Goal: Task Accomplishment & Management: Use online tool/utility

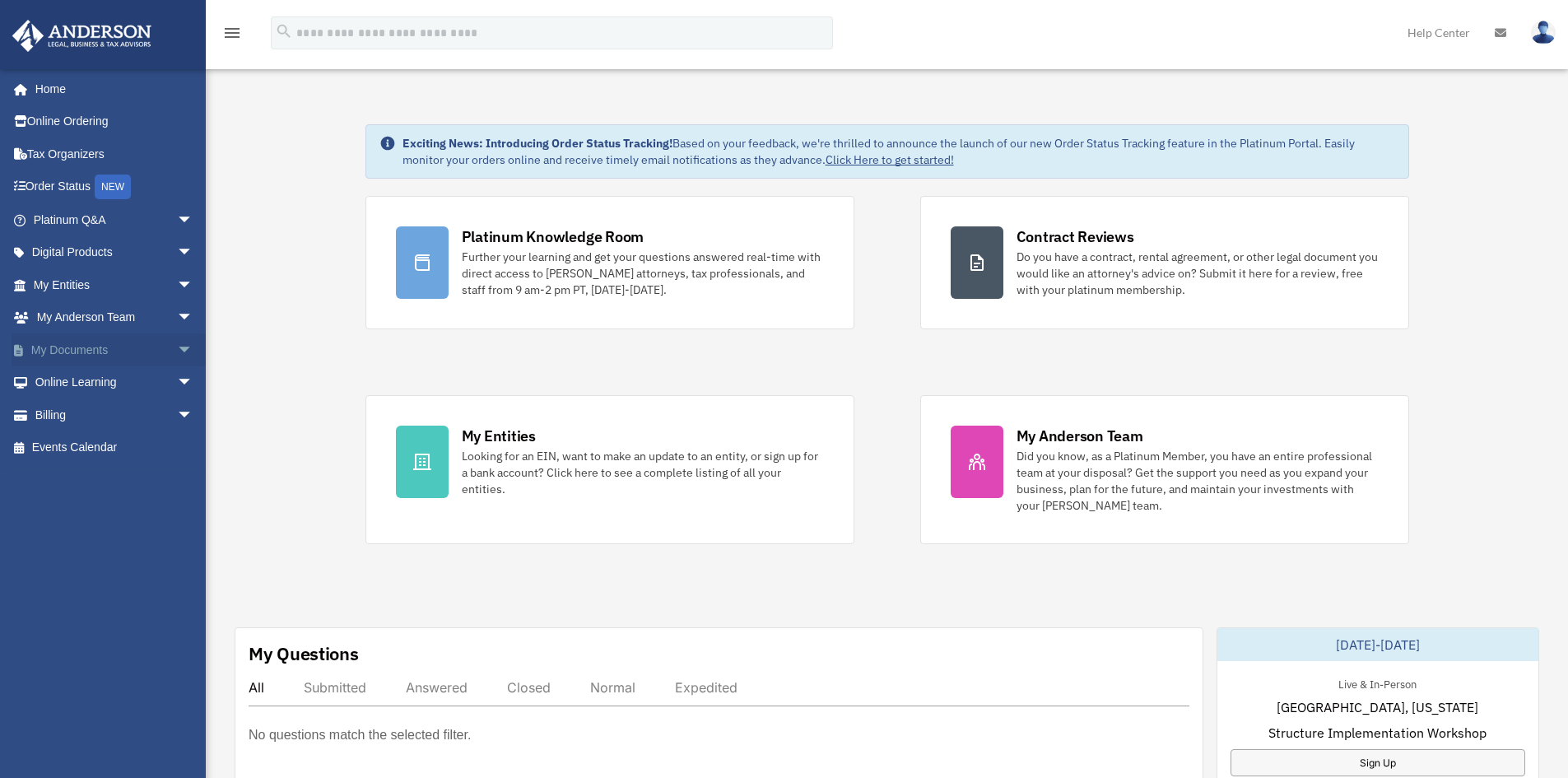
click at [177, 345] on span "arrow_drop_down" at bounding box center [193, 351] width 33 height 34
click at [79, 385] on link "Box" at bounding box center [120, 383] width 195 height 33
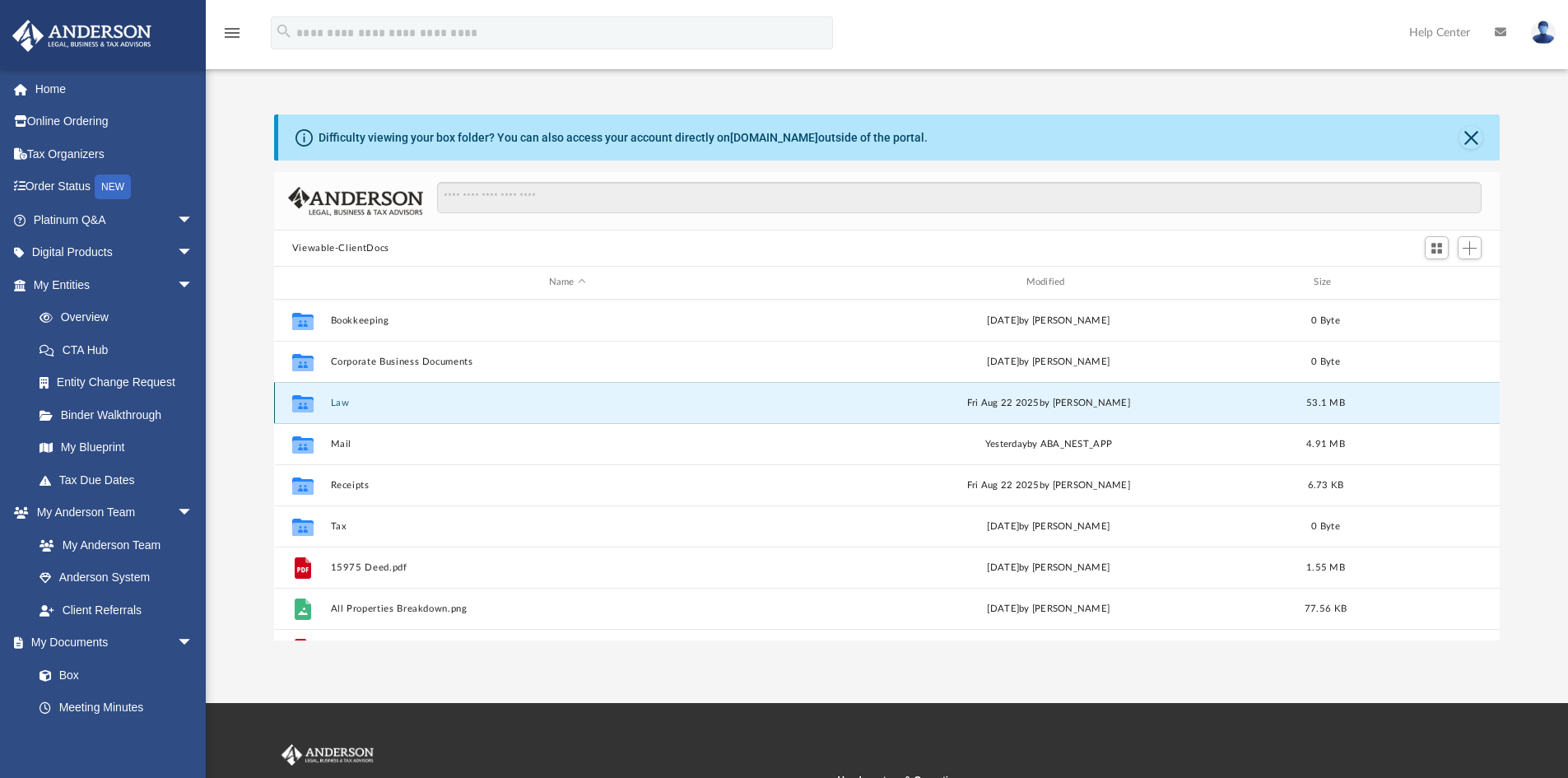
click at [356, 405] on button "Law" at bounding box center [567, 403] width 474 height 11
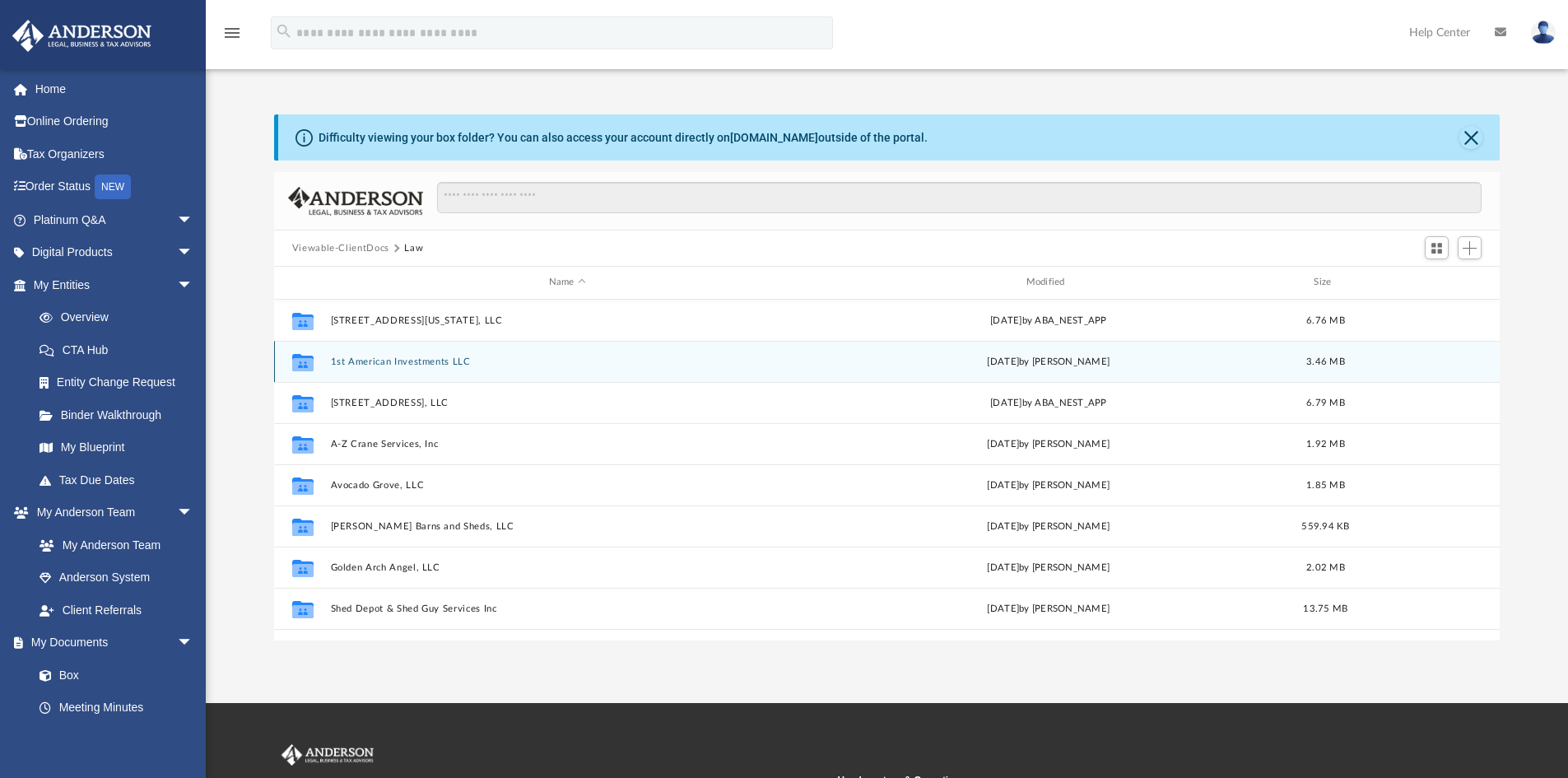
click at [437, 360] on button "1st American Investments LLC" at bounding box center [567, 361] width 474 height 11
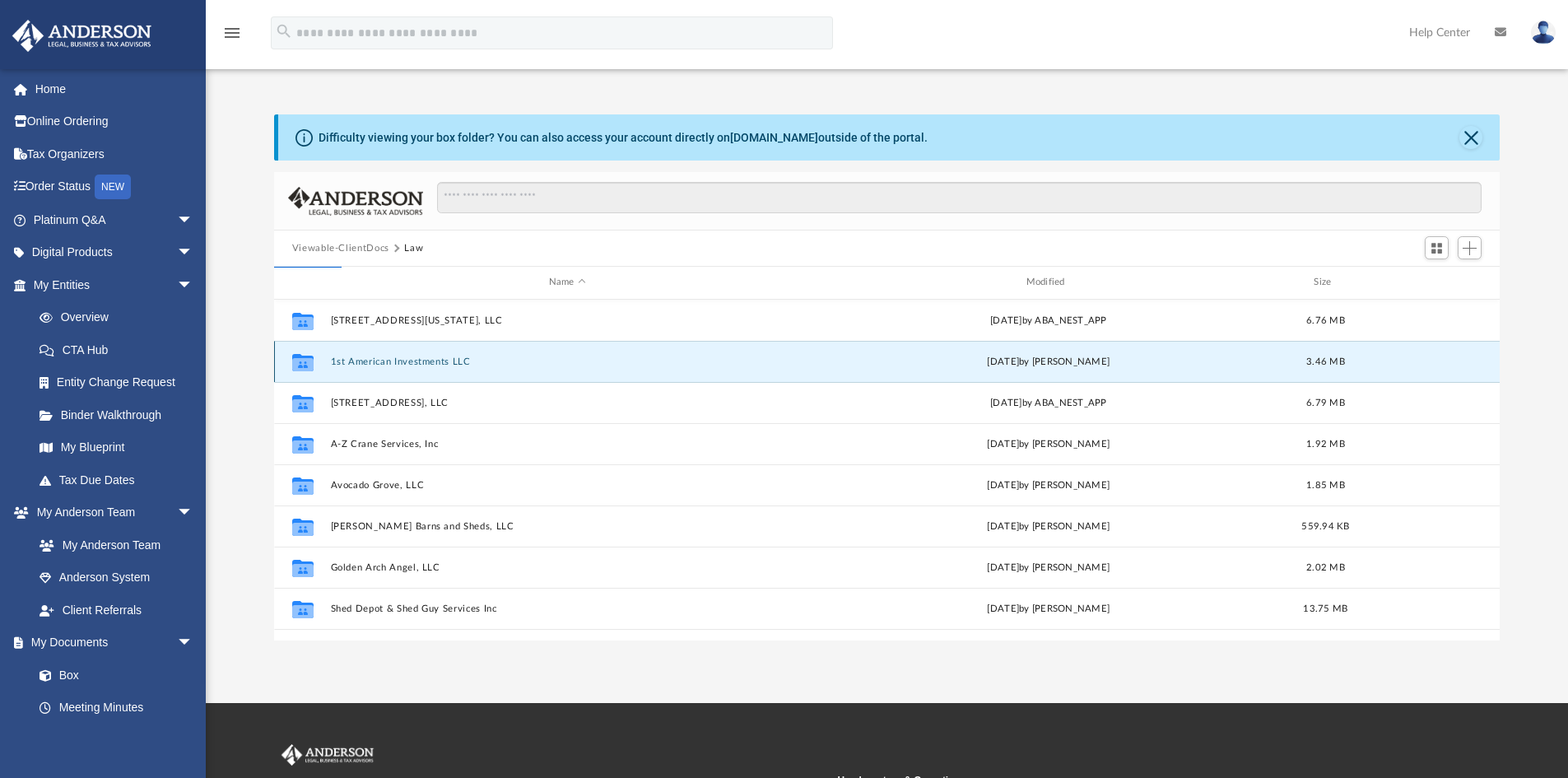
click at [300, 363] on icon "grid" at bounding box center [303, 361] width 21 height 17
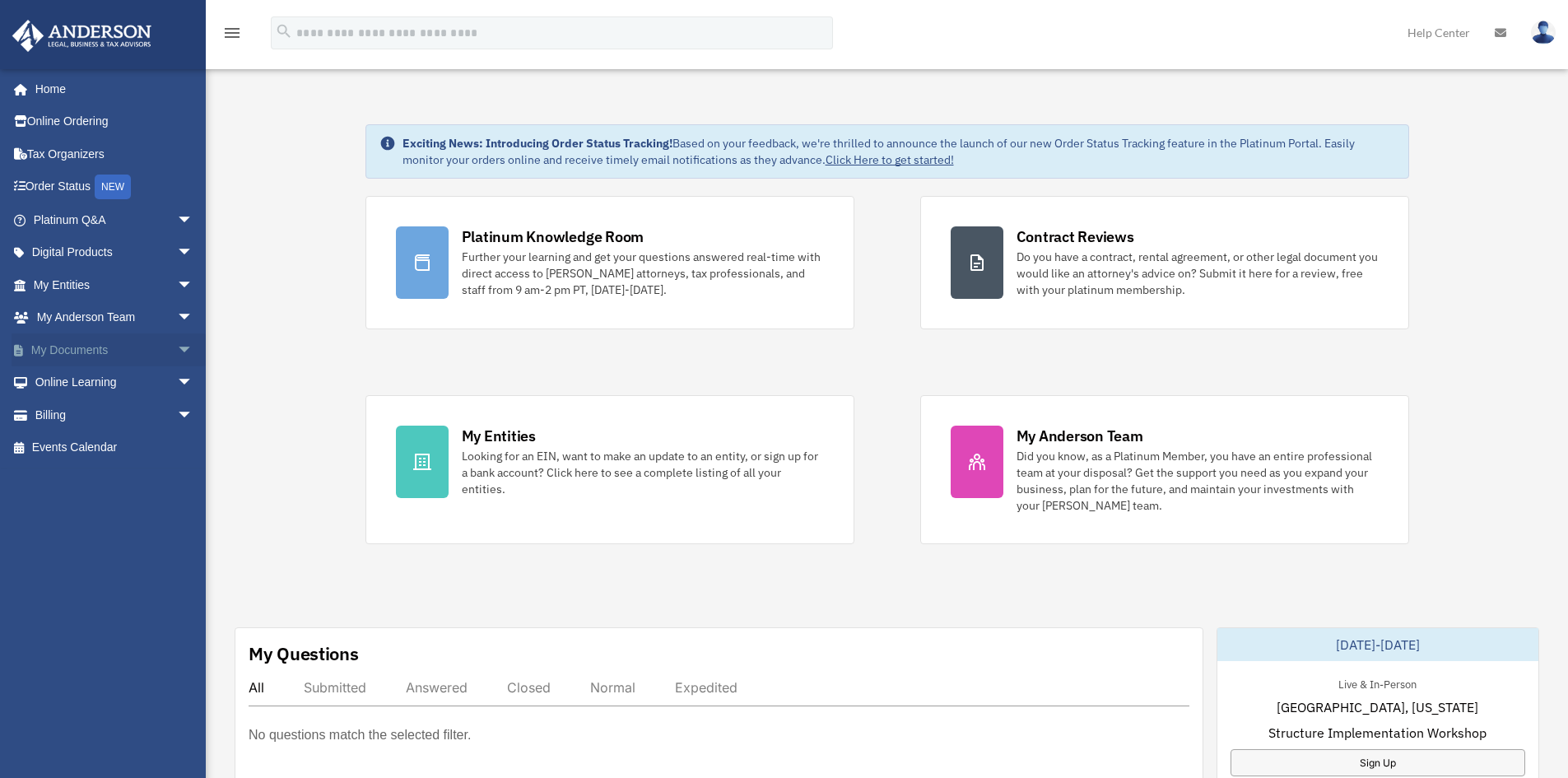
click at [177, 347] on span "arrow_drop_down" at bounding box center [193, 351] width 33 height 34
click at [55, 380] on span at bounding box center [54, 383] width 11 height 12
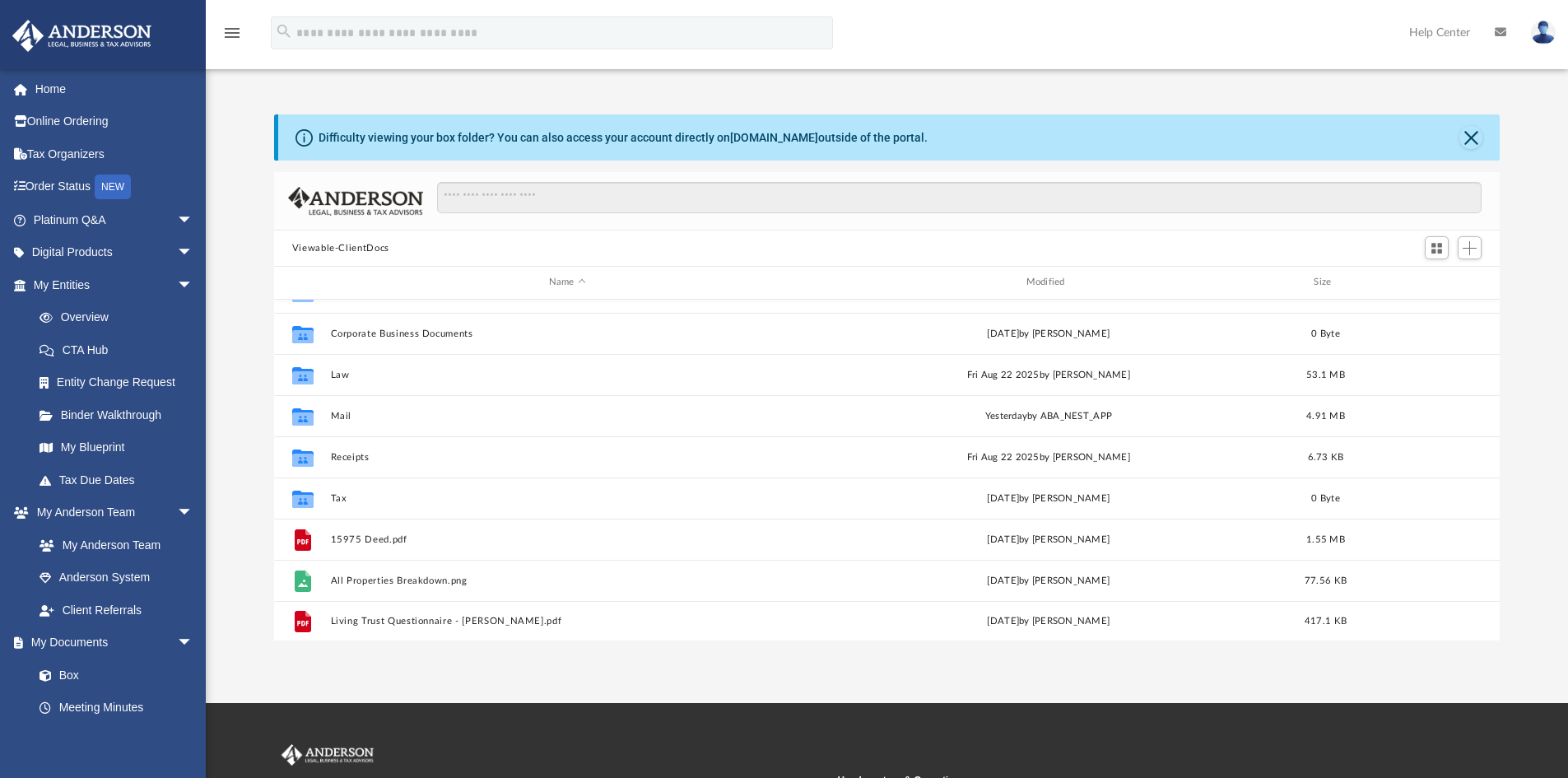
scroll to position [29, 0]
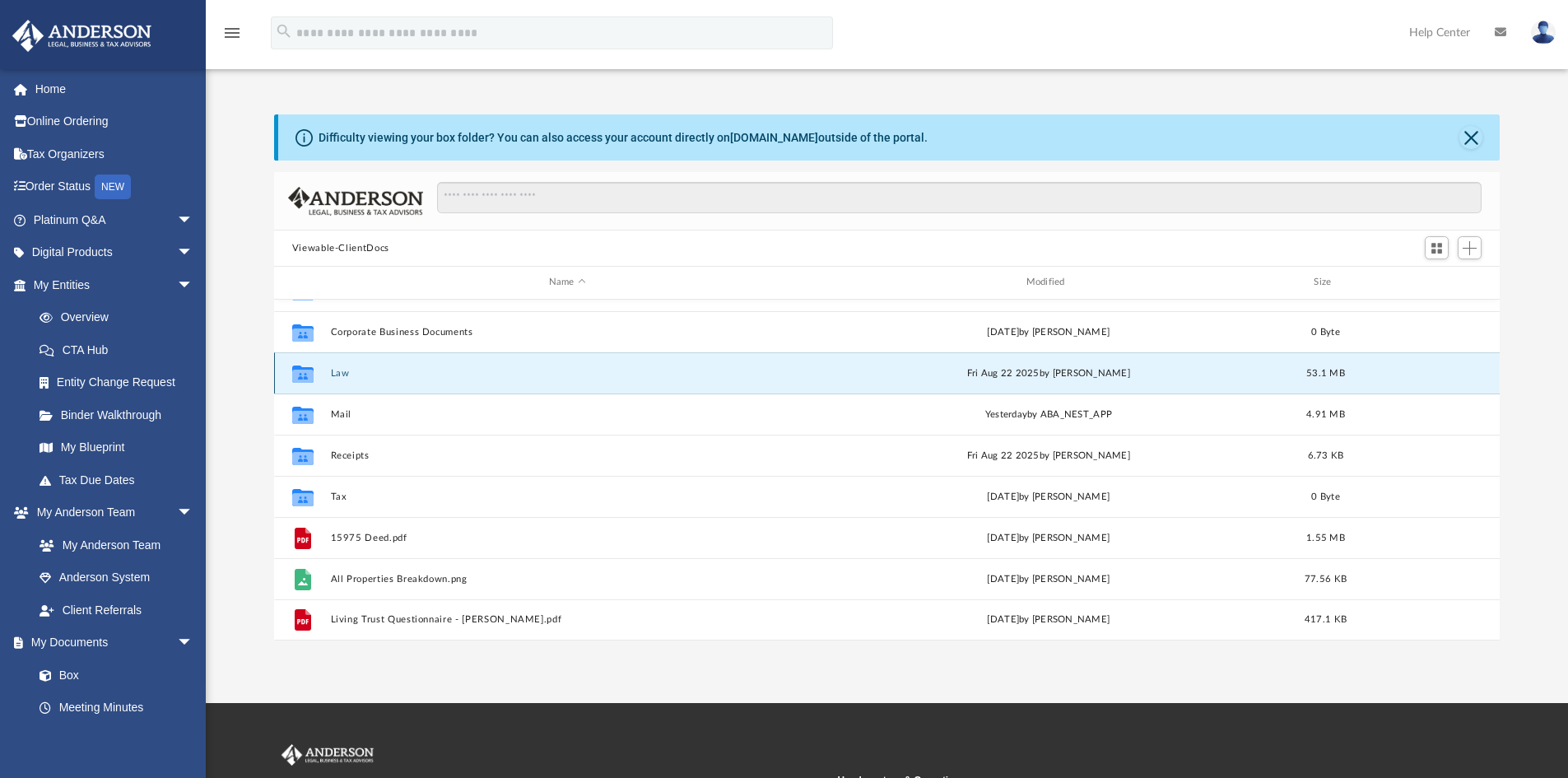
click at [361, 377] on button "Law" at bounding box center [567, 373] width 474 height 11
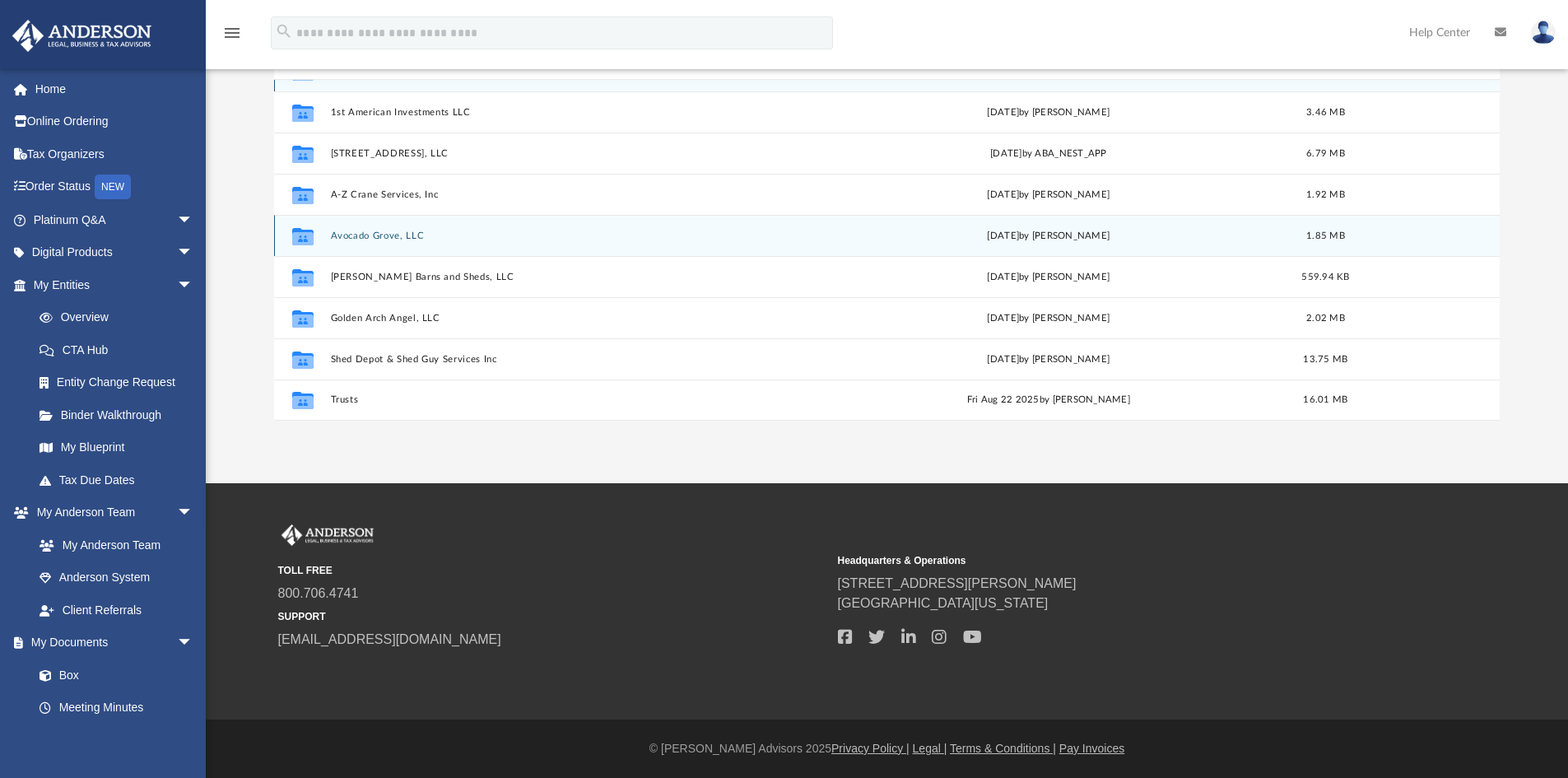
scroll to position [137, 0]
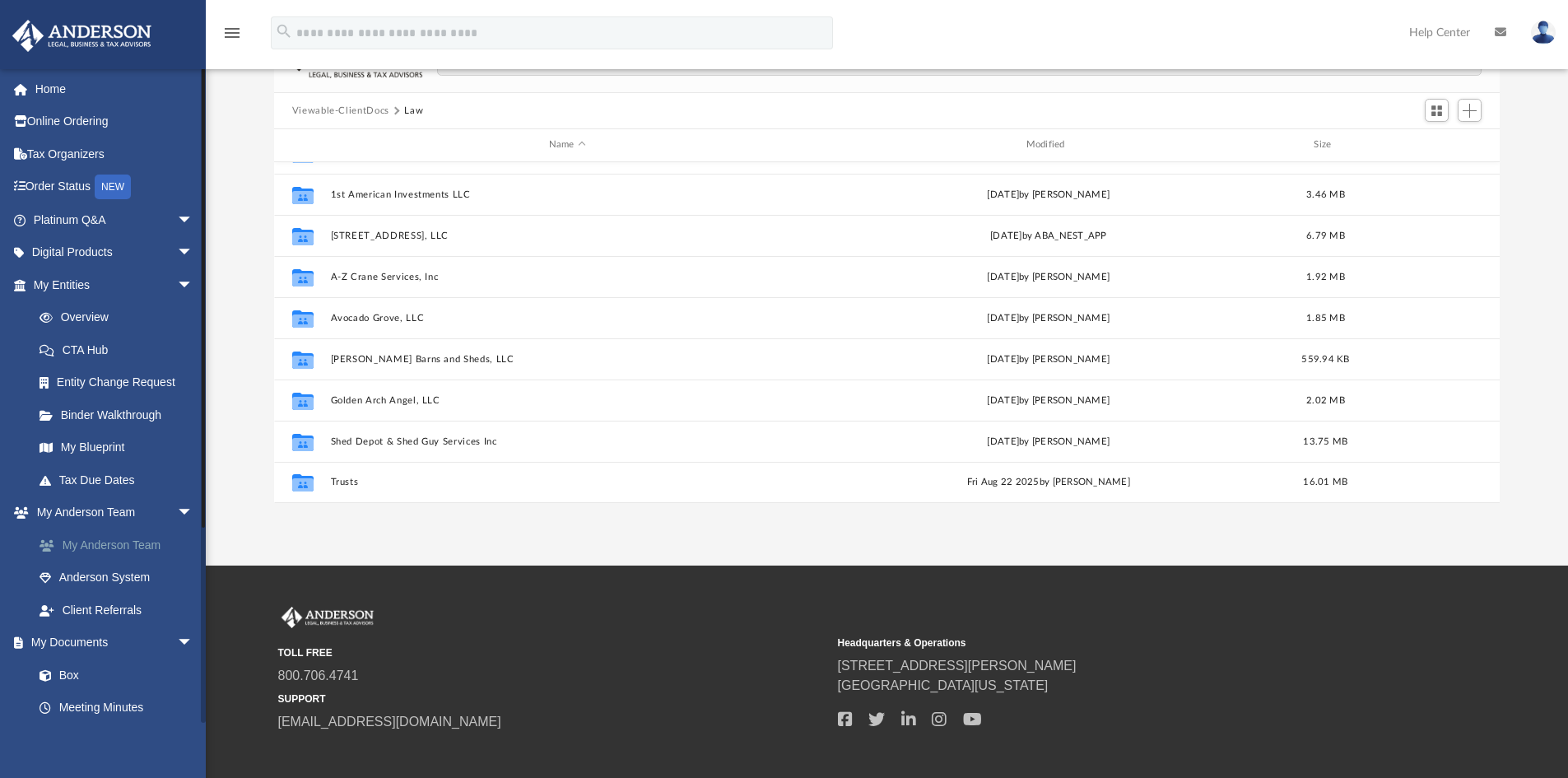
click at [133, 542] on link "My Anderson Team" at bounding box center [120, 544] width 195 height 33
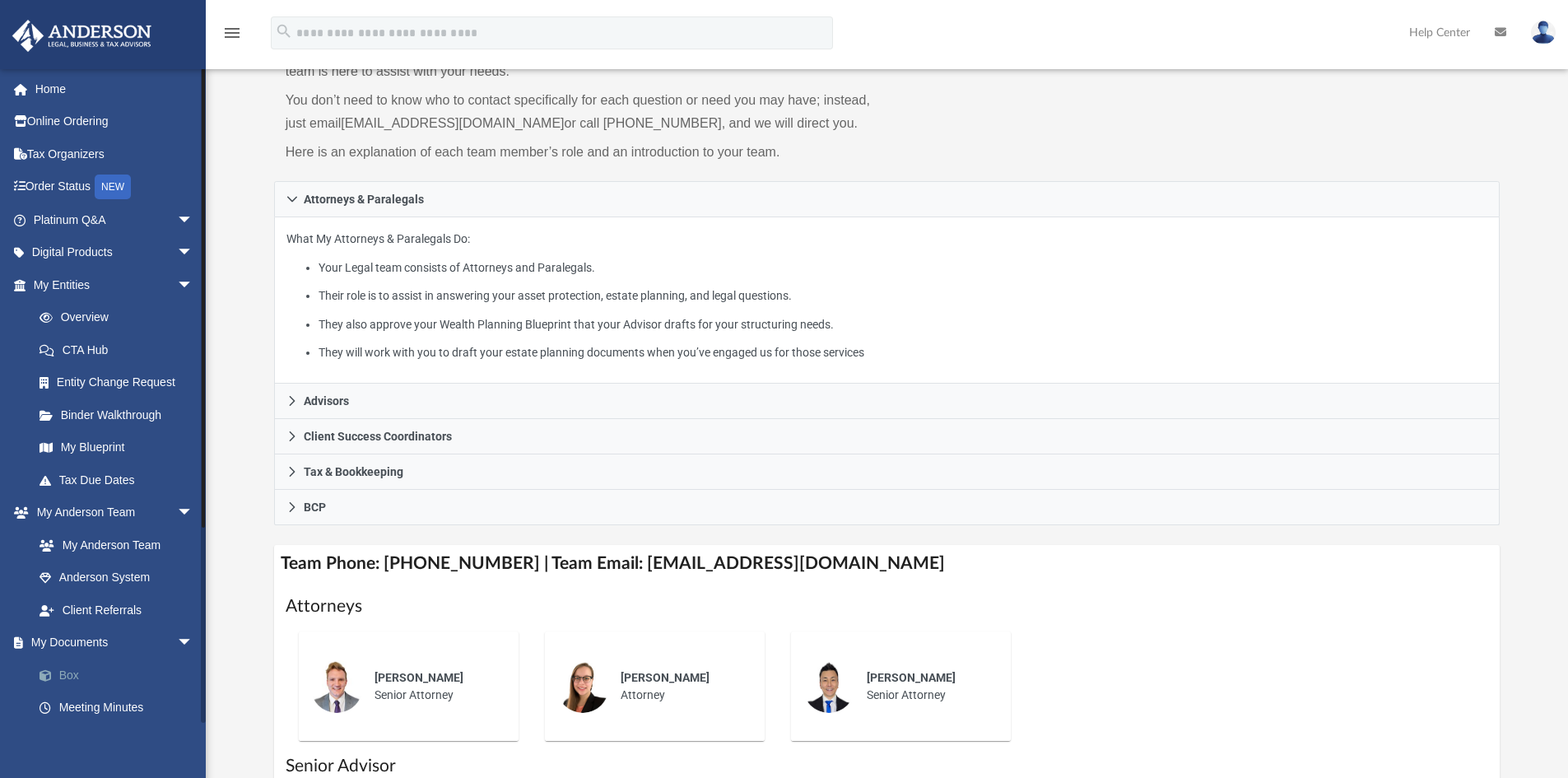
drag, startPoint x: 75, startPoint y: 673, endPoint x: 95, endPoint y: 675, distance: 20.1
click at [75, 673] on link "Box" at bounding box center [120, 675] width 195 height 33
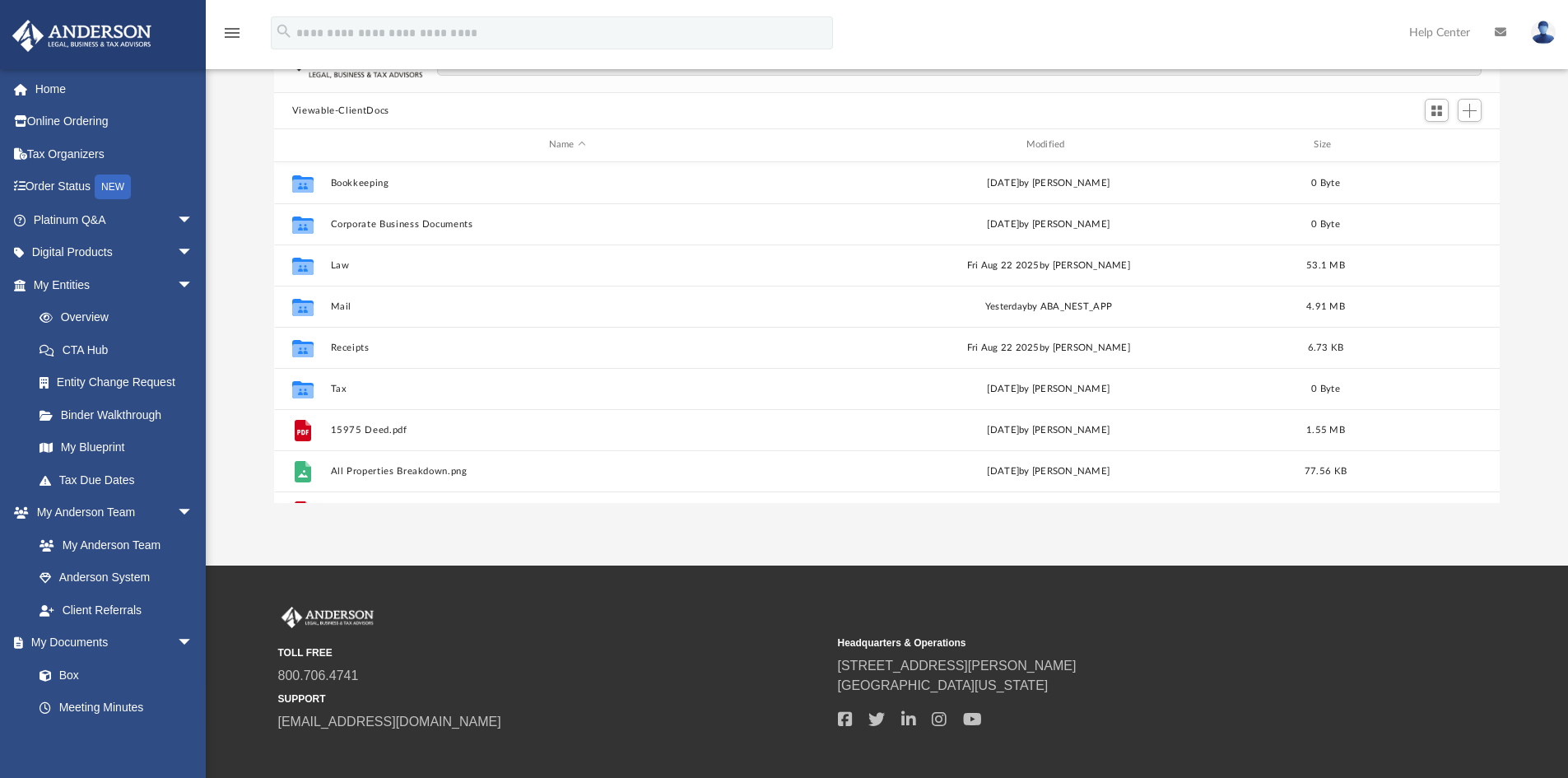
scroll to position [362, 1214]
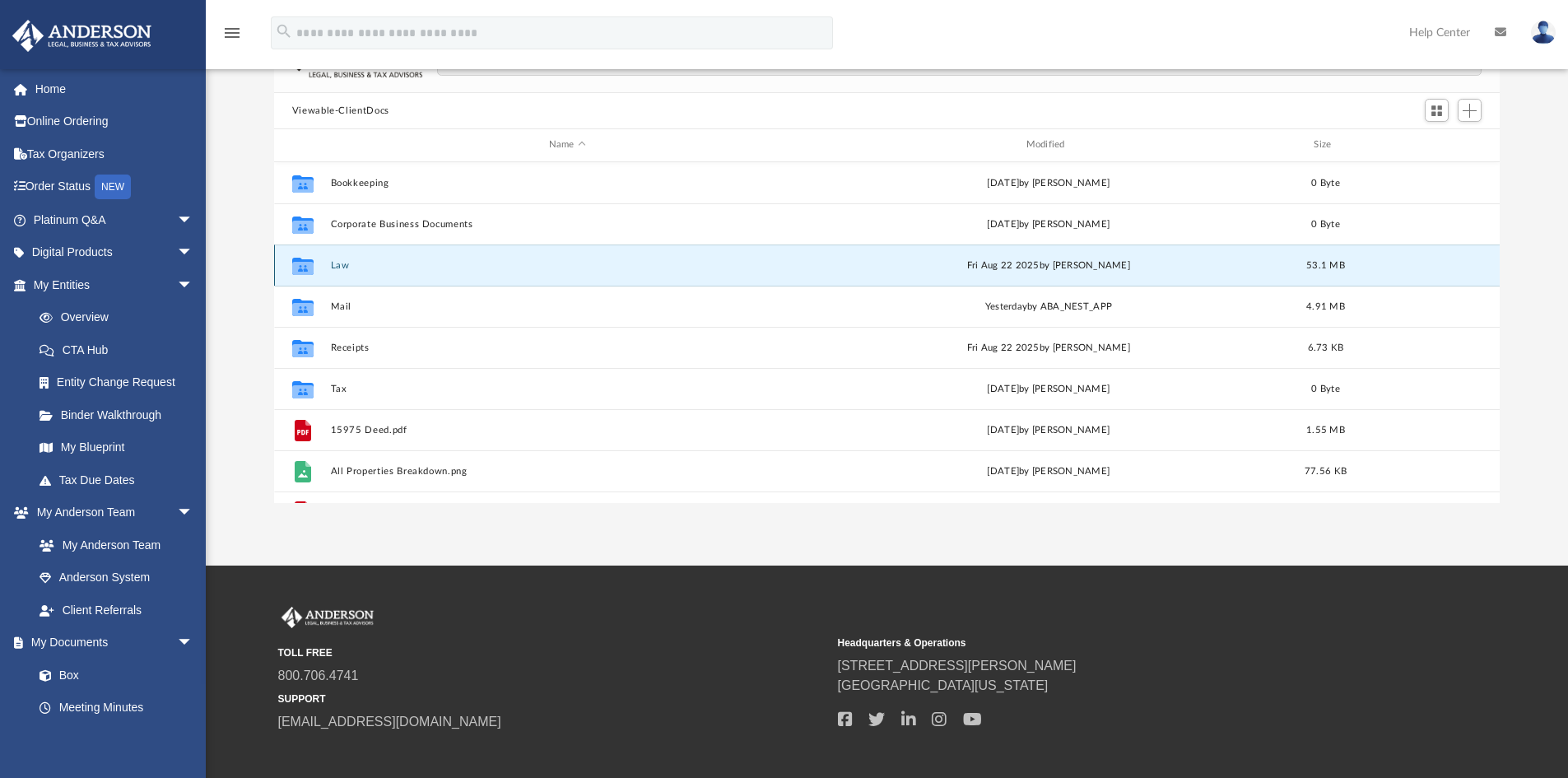
click at [334, 263] on button "Law" at bounding box center [567, 266] width 474 height 11
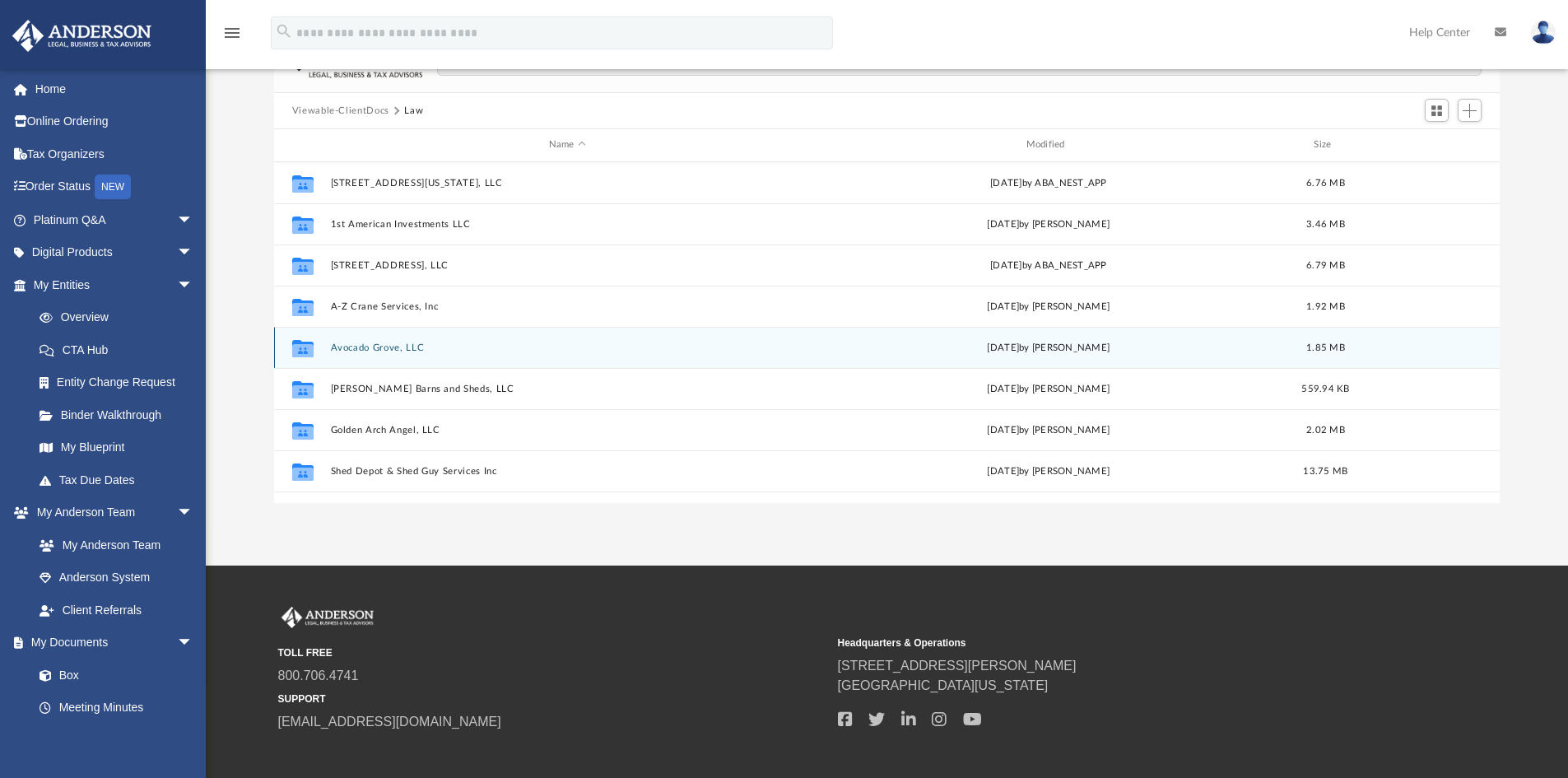
click at [404, 343] on button "Avocado Grove, LLC" at bounding box center [567, 348] width 474 height 11
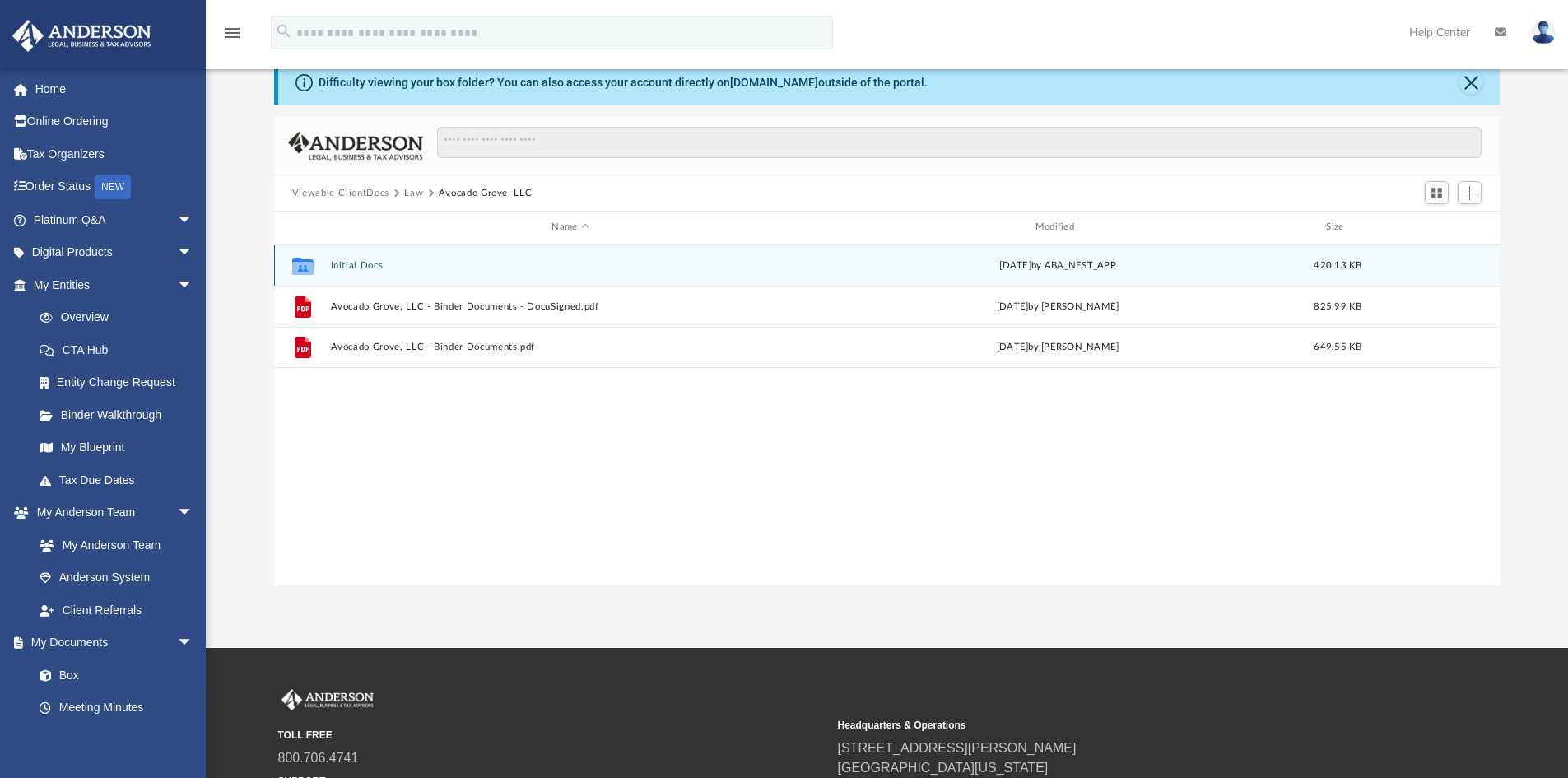
scroll to position [0, 0]
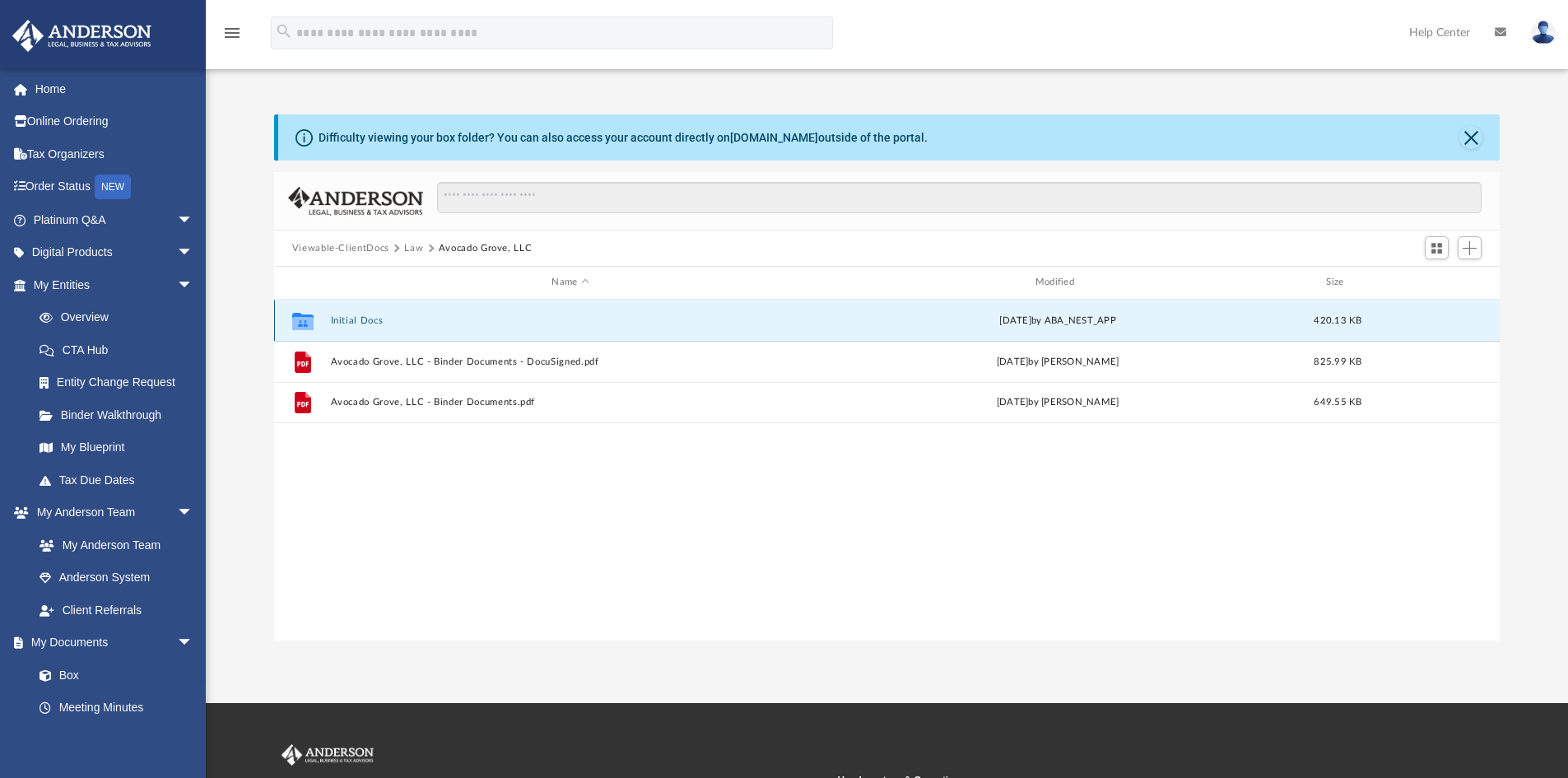
click at [393, 319] on button "Initial Docs" at bounding box center [570, 320] width 480 height 11
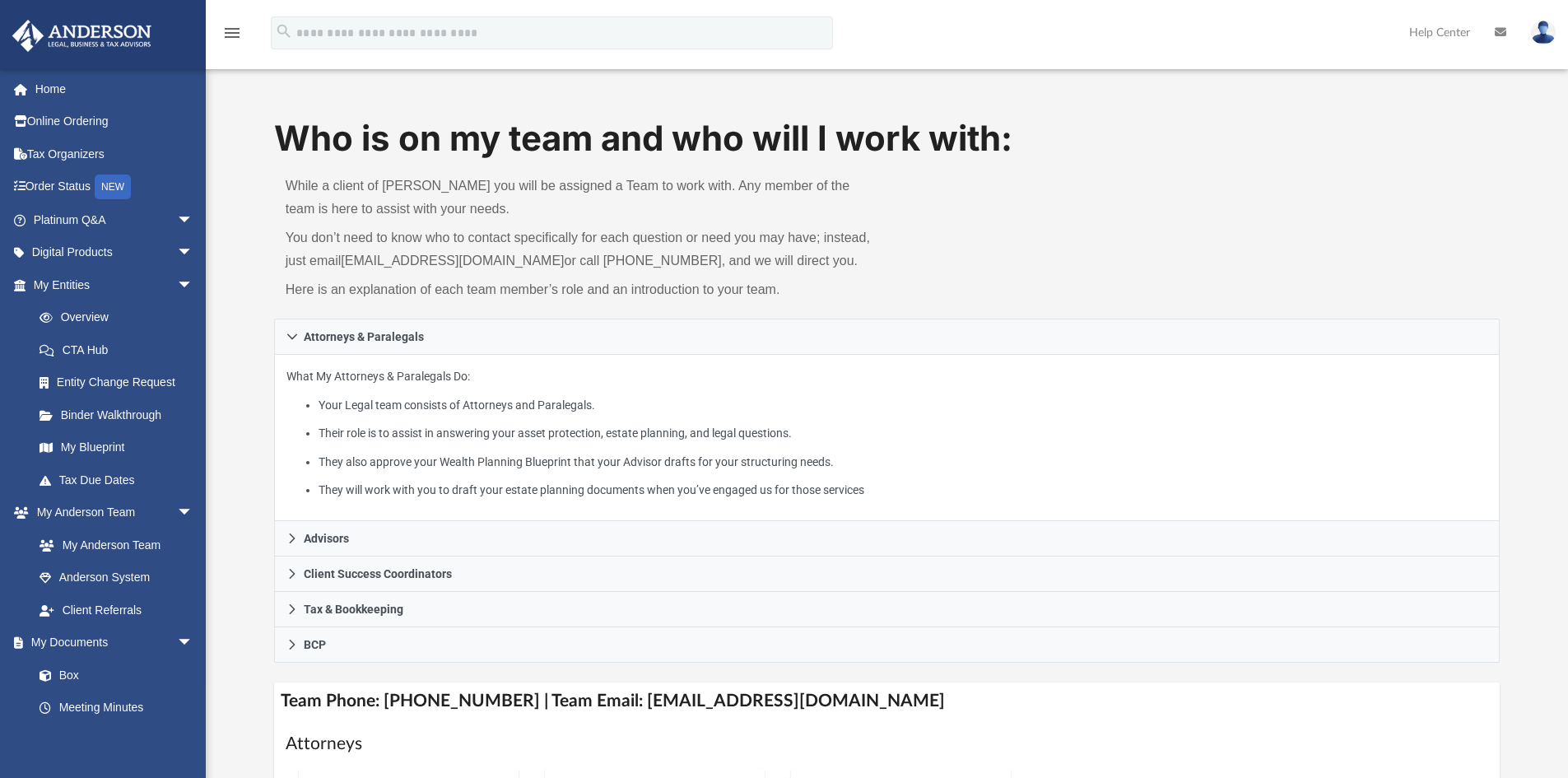
scroll to position [137, 0]
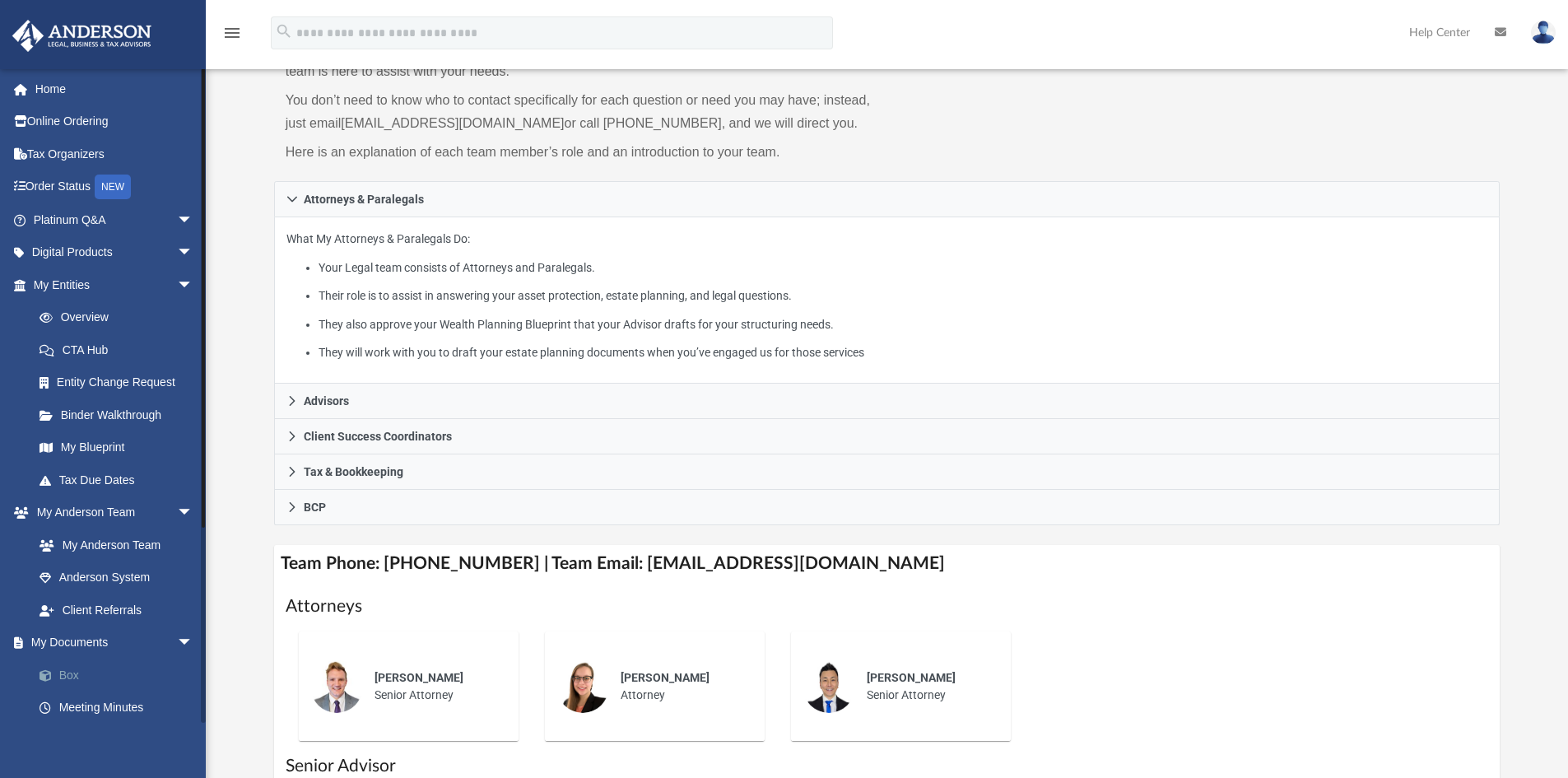
click at [75, 672] on link "Box" at bounding box center [120, 675] width 195 height 33
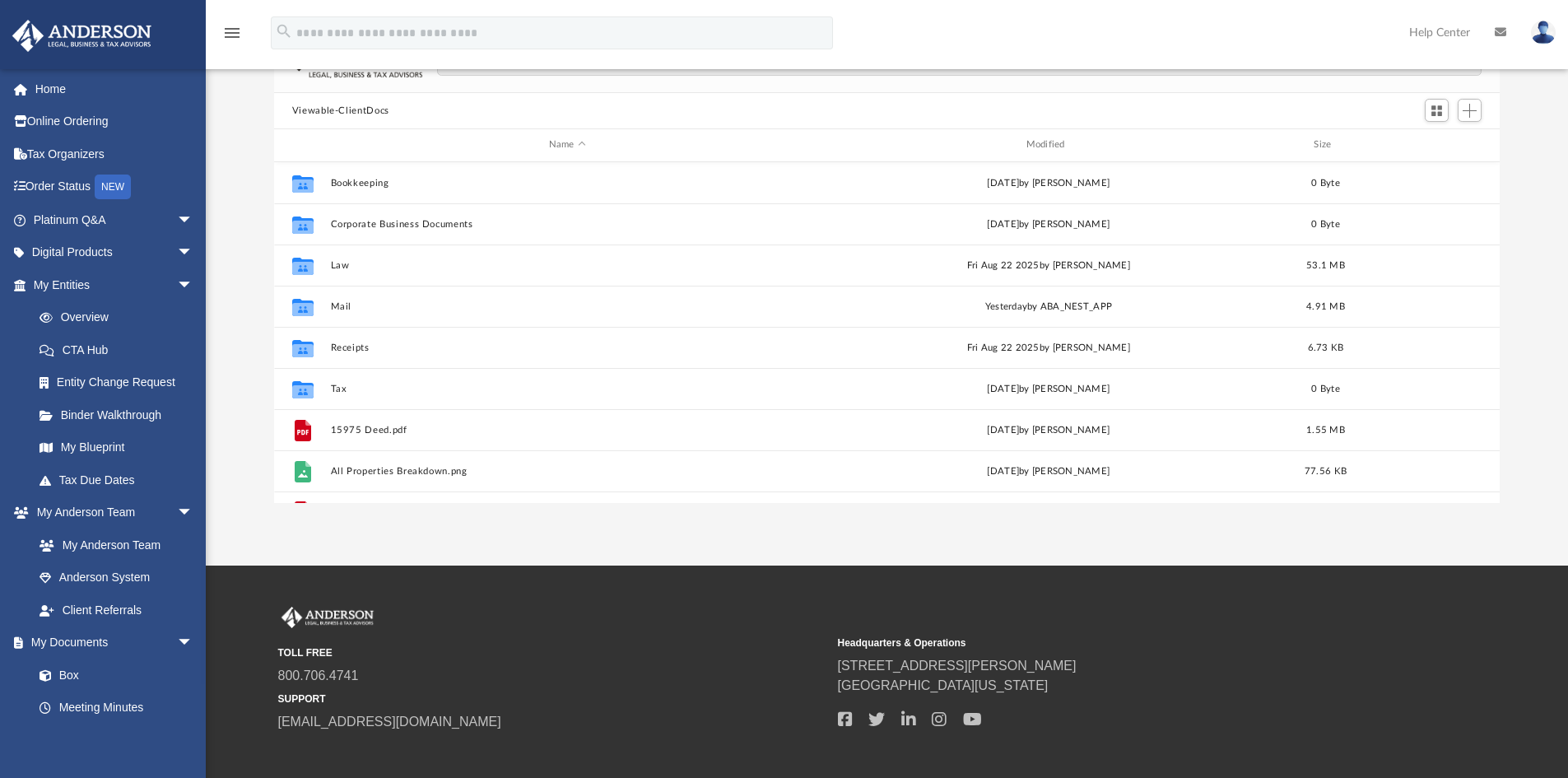
scroll to position [362, 1214]
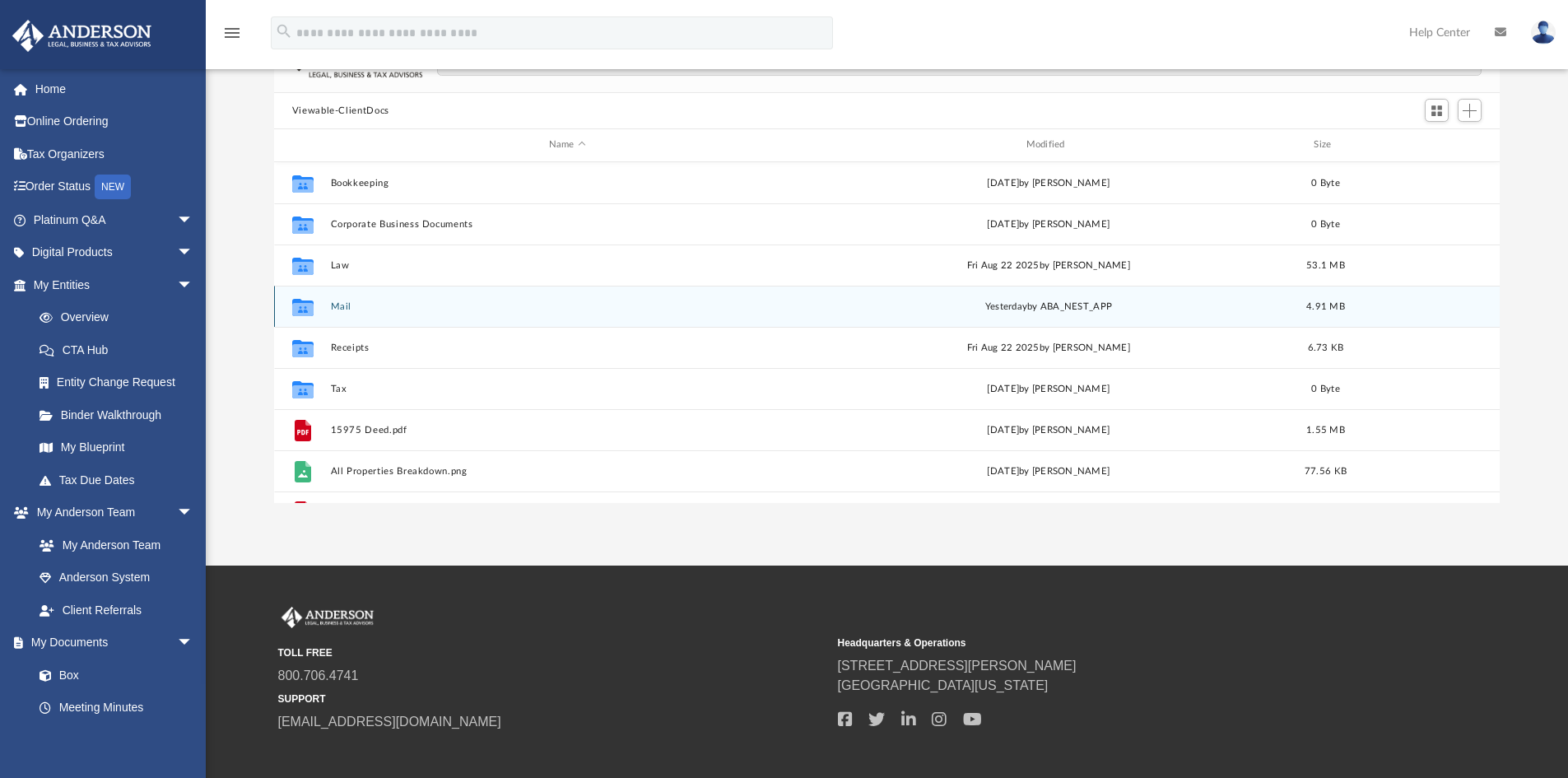
click at [354, 299] on div "Collaborated Folder Mail yesterday by ABA_NEST_APP 4.91 MB" at bounding box center [887, 306] width 1227 height 41
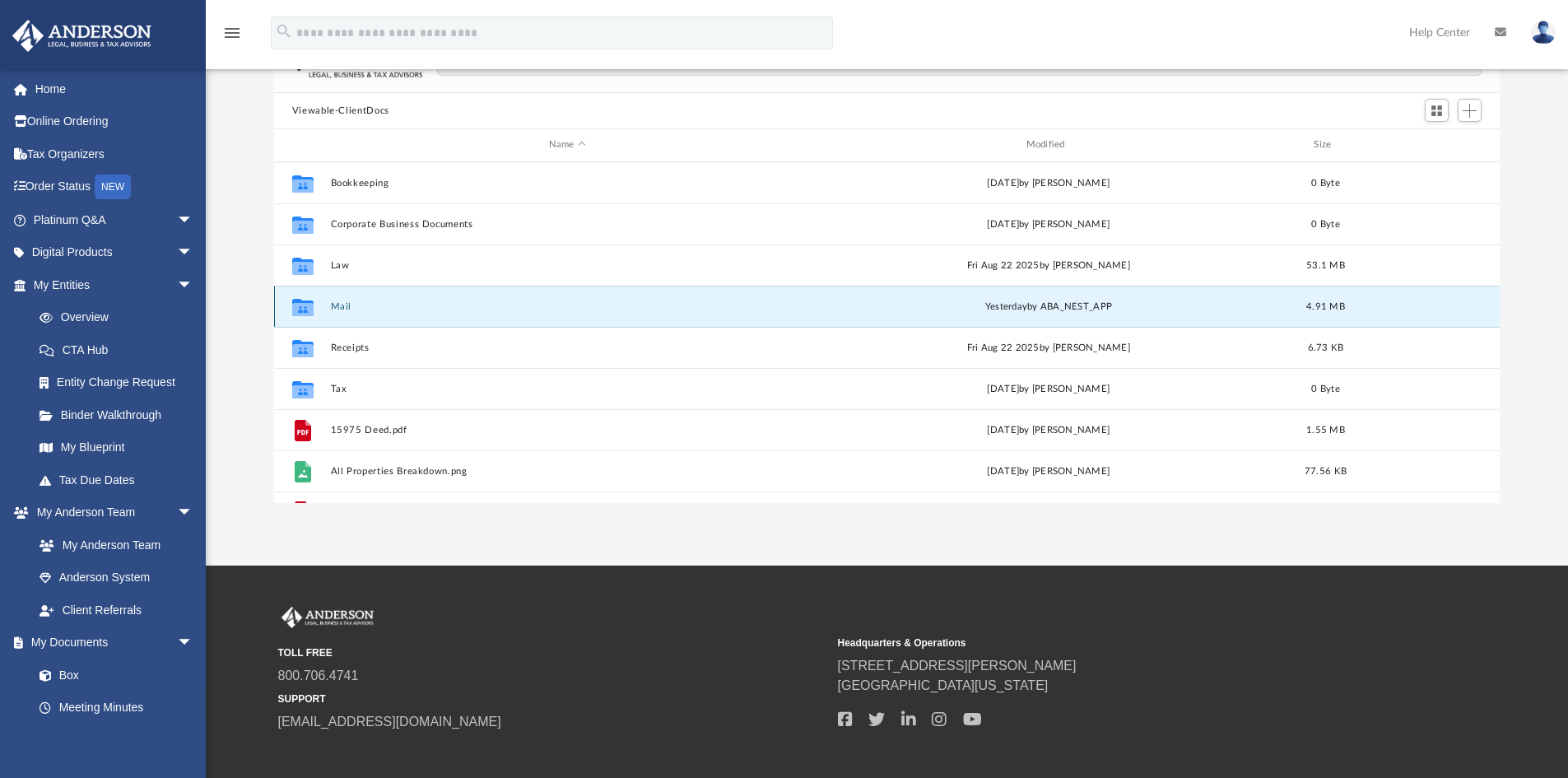
click at [361, 309] on button "Mail" at bounding box center [567, 307] width 474 height 11
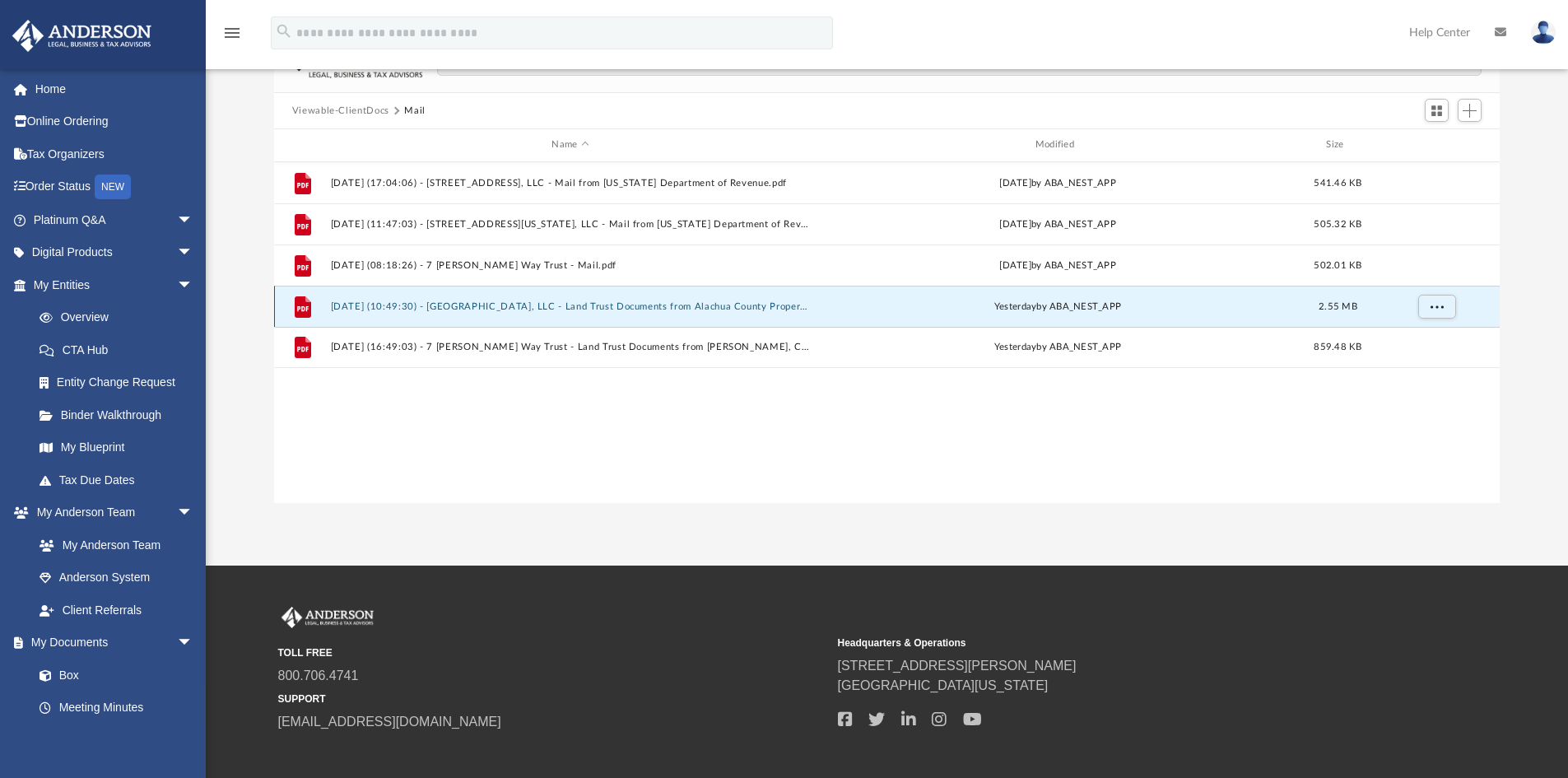
click at [362, 303] on button "2025.09.03 (10:49:30) - Avocado Grove, LLC - Land Trust Documents from Alachua …" at bounding box center [570, 307] width 480 height 11
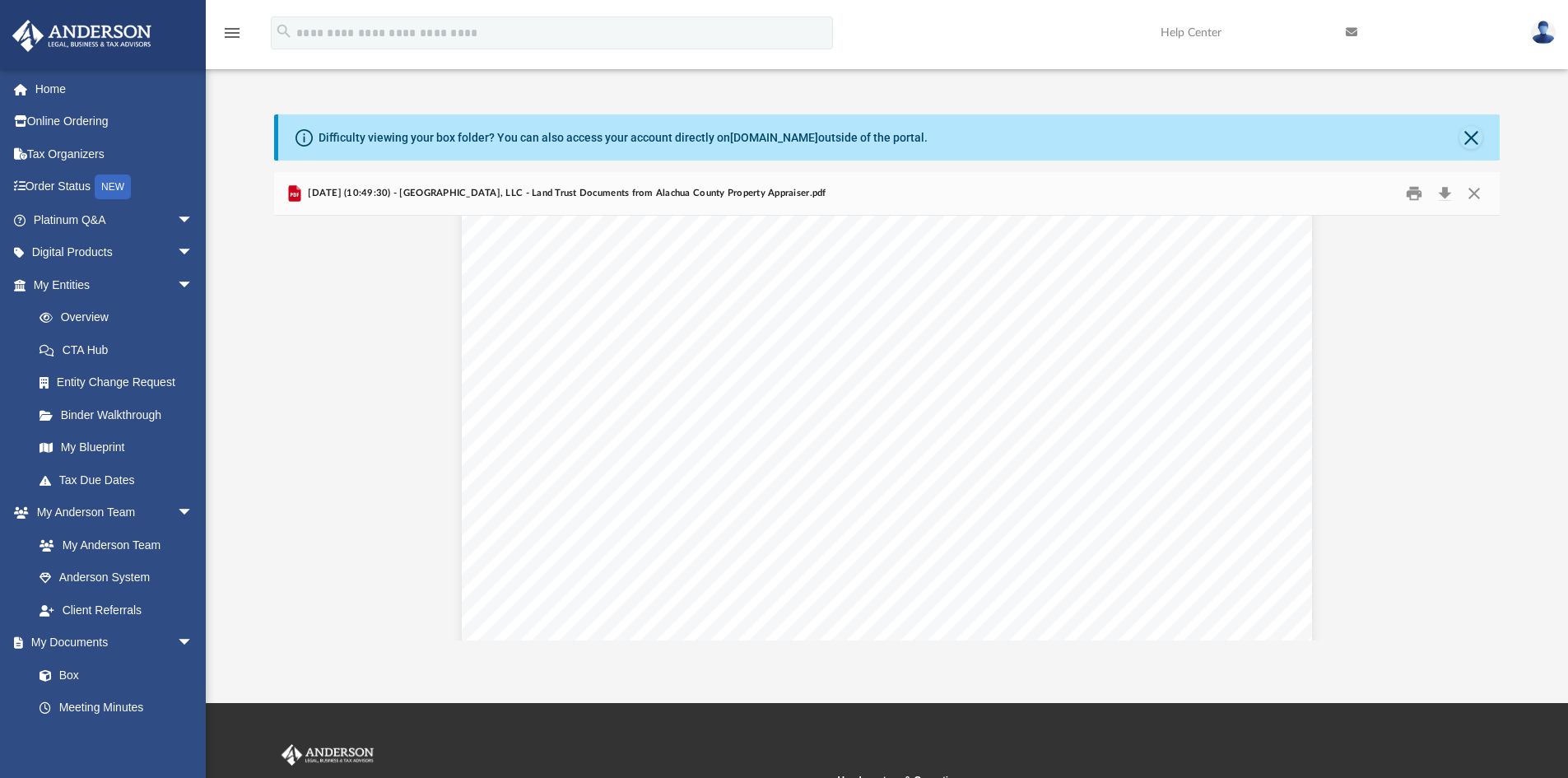
scroll to position [0, 0]
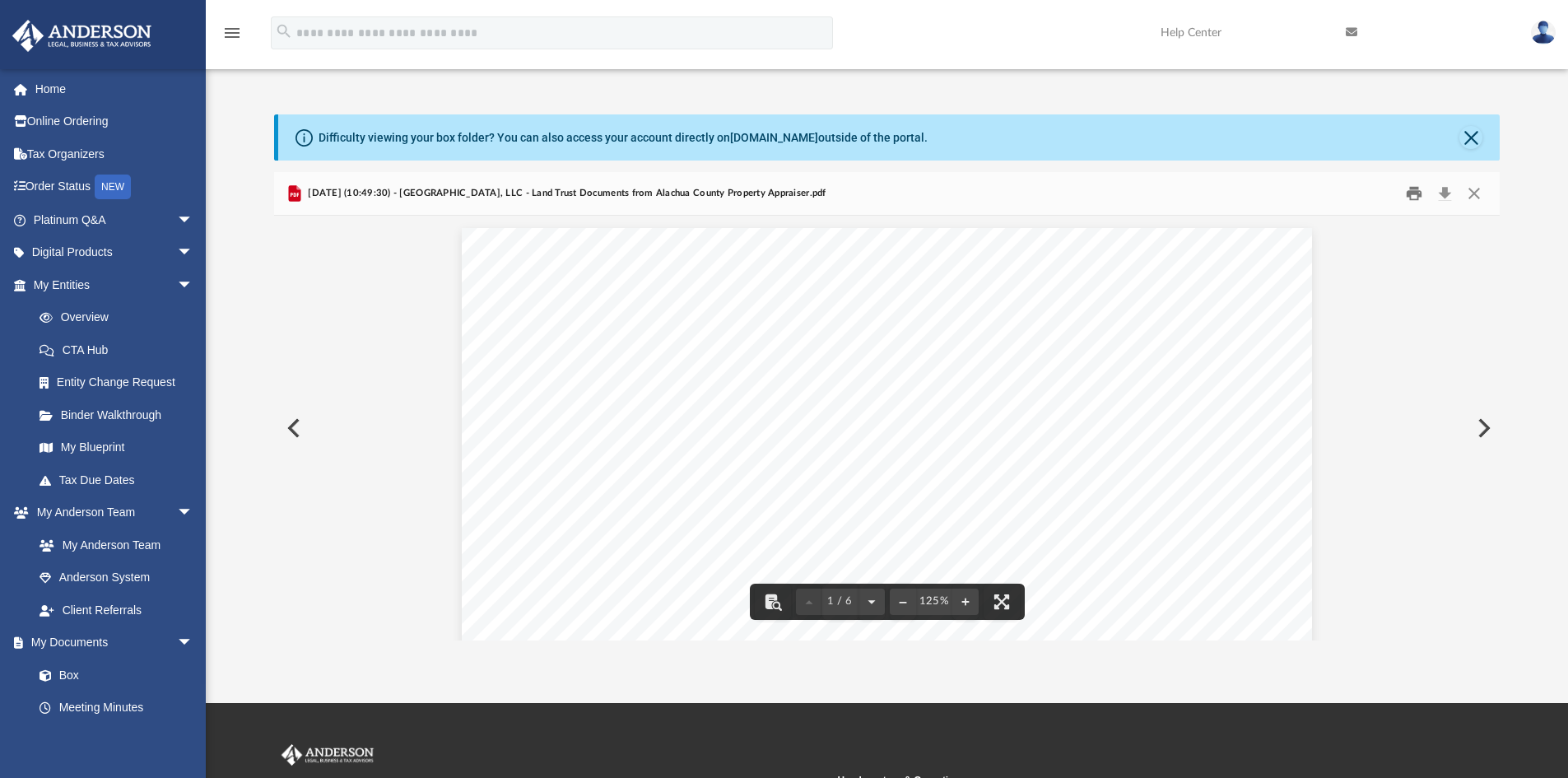
click at [1415, 195] on button "Print" at bounding box center [1414, 194] width 33 height 26
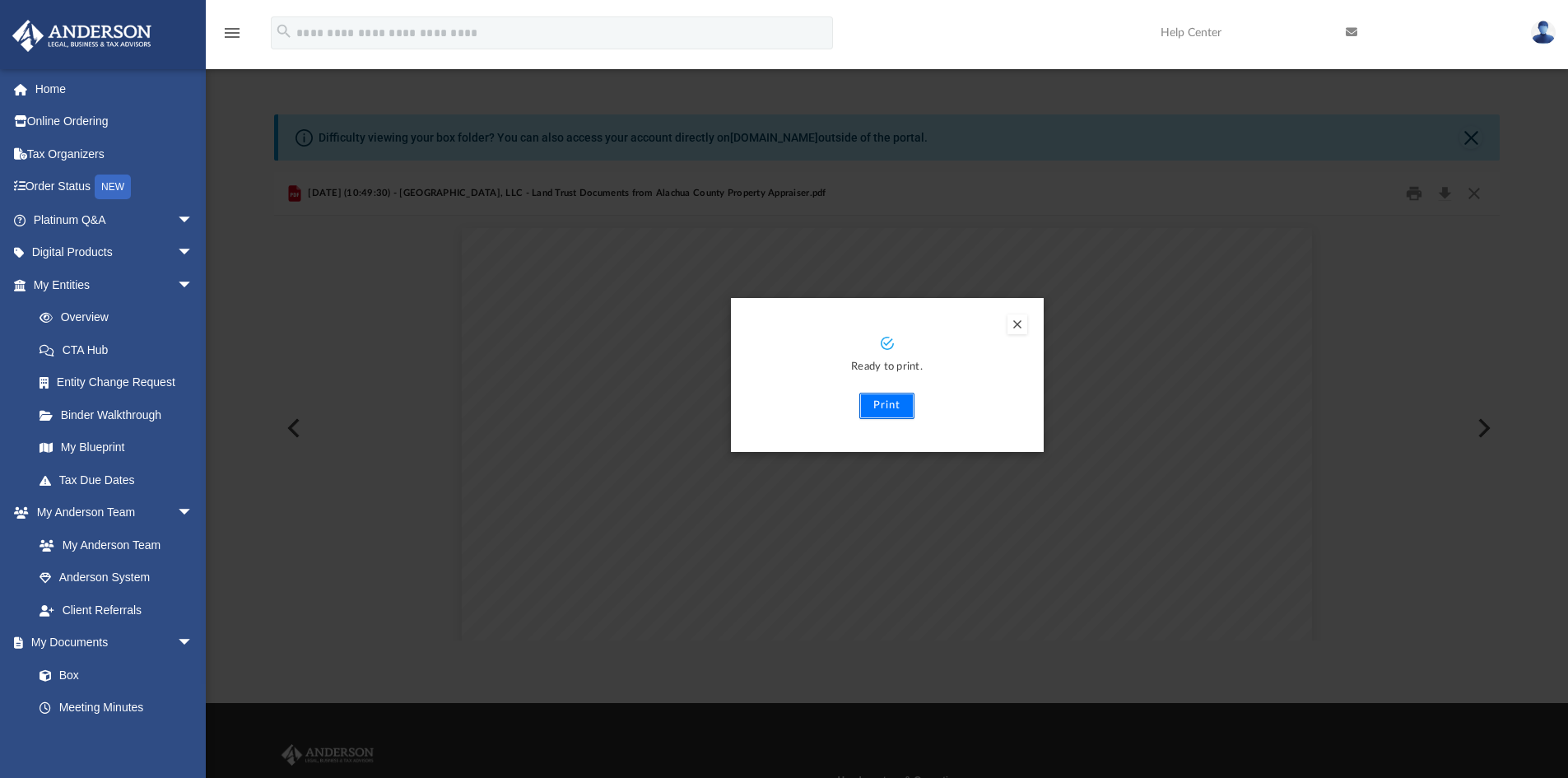
click at [881, 410] on button "Print" at bounding box center [887, 406] width 55 height 27
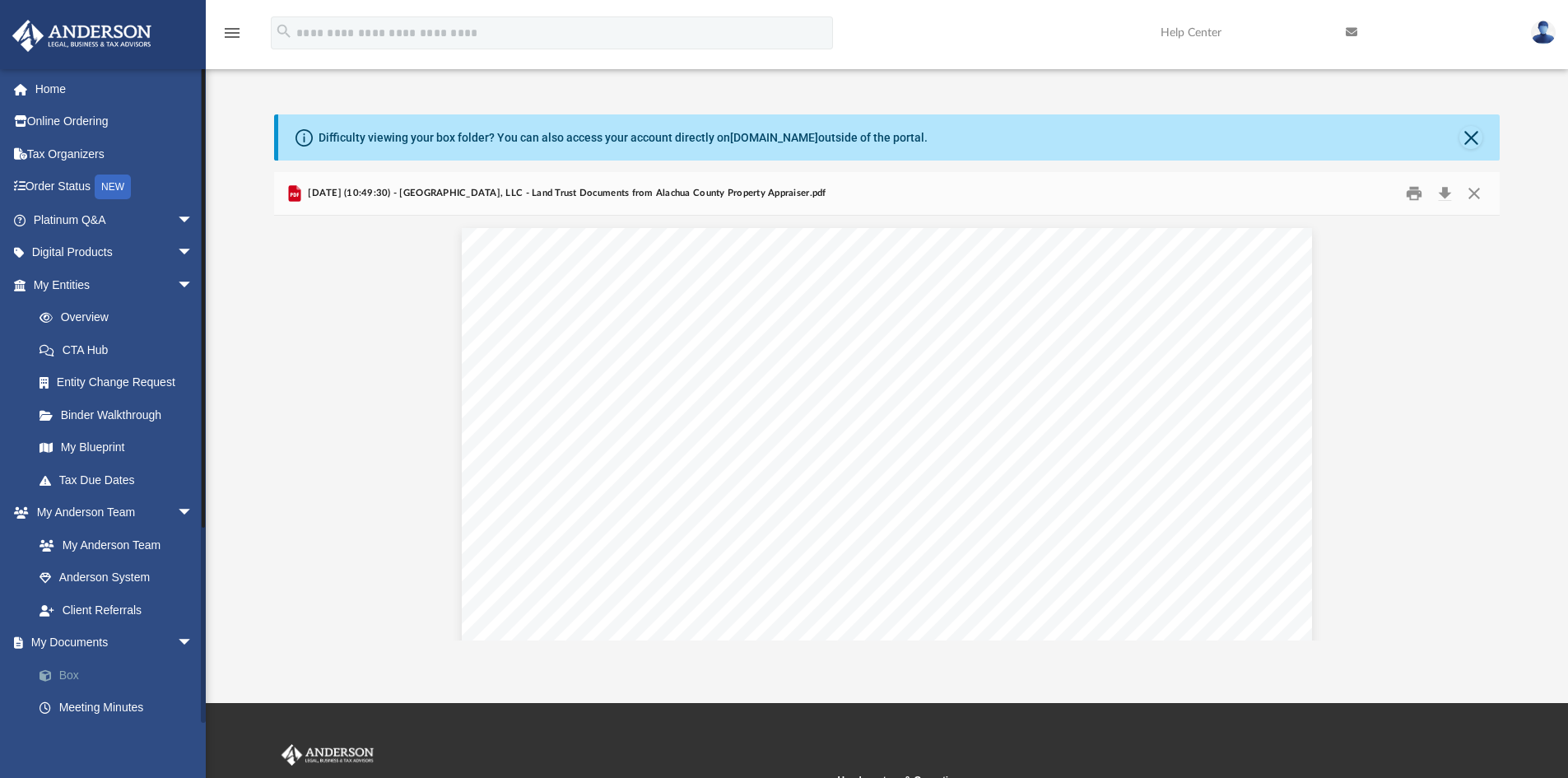
click at [72, 680] on link "Box" at bounding box center [120, 675] width 195 height 33
click at [73, 679] on link "Box" at bounding box center [120, 675] width 195 height 33
drag, startPoint x: 74, startPoint y: 675, endPoint x: 180, endPoint y: 687, distance: 106.7
click at [76, 675] on link "Box" at bounding box center [120, 675] width 195 height 33
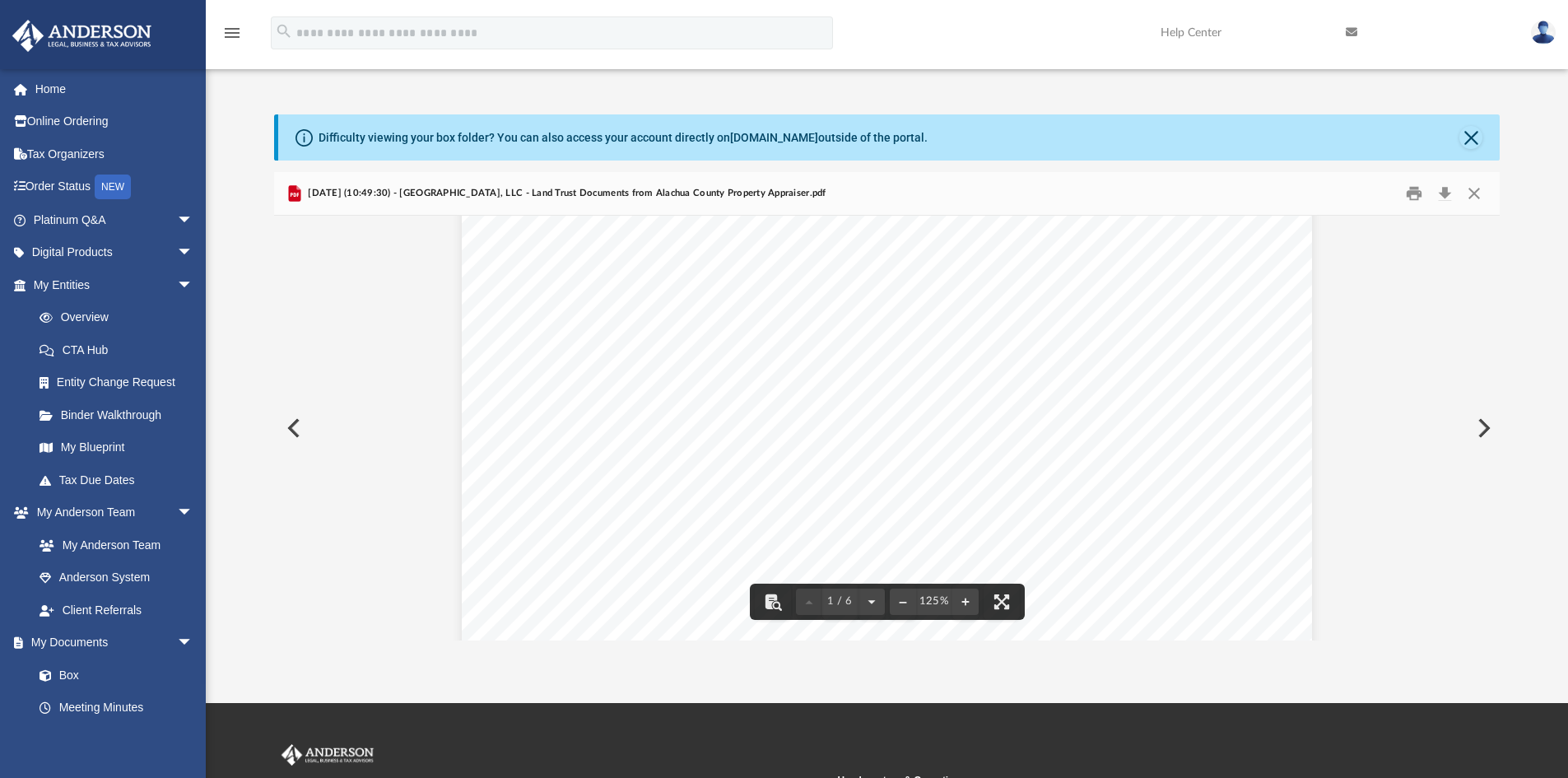
scroll to position [329, 0]
click at [286, 430] on button "Preview" at bounding box center [292, 428] width 37 height 46
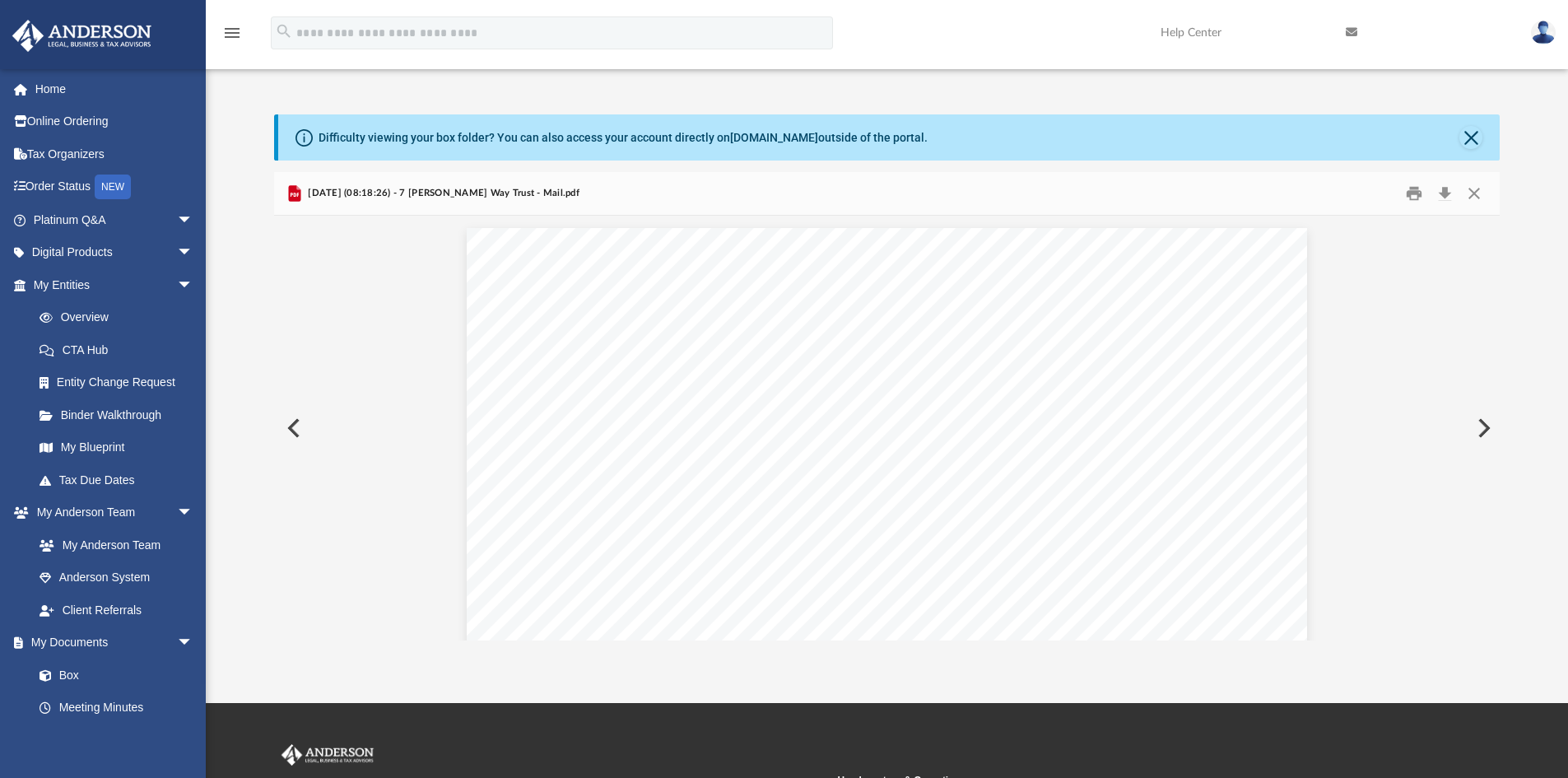
click at [298, 190] on icon "Preview" at bounding box center [295, 194] width 12 height 16
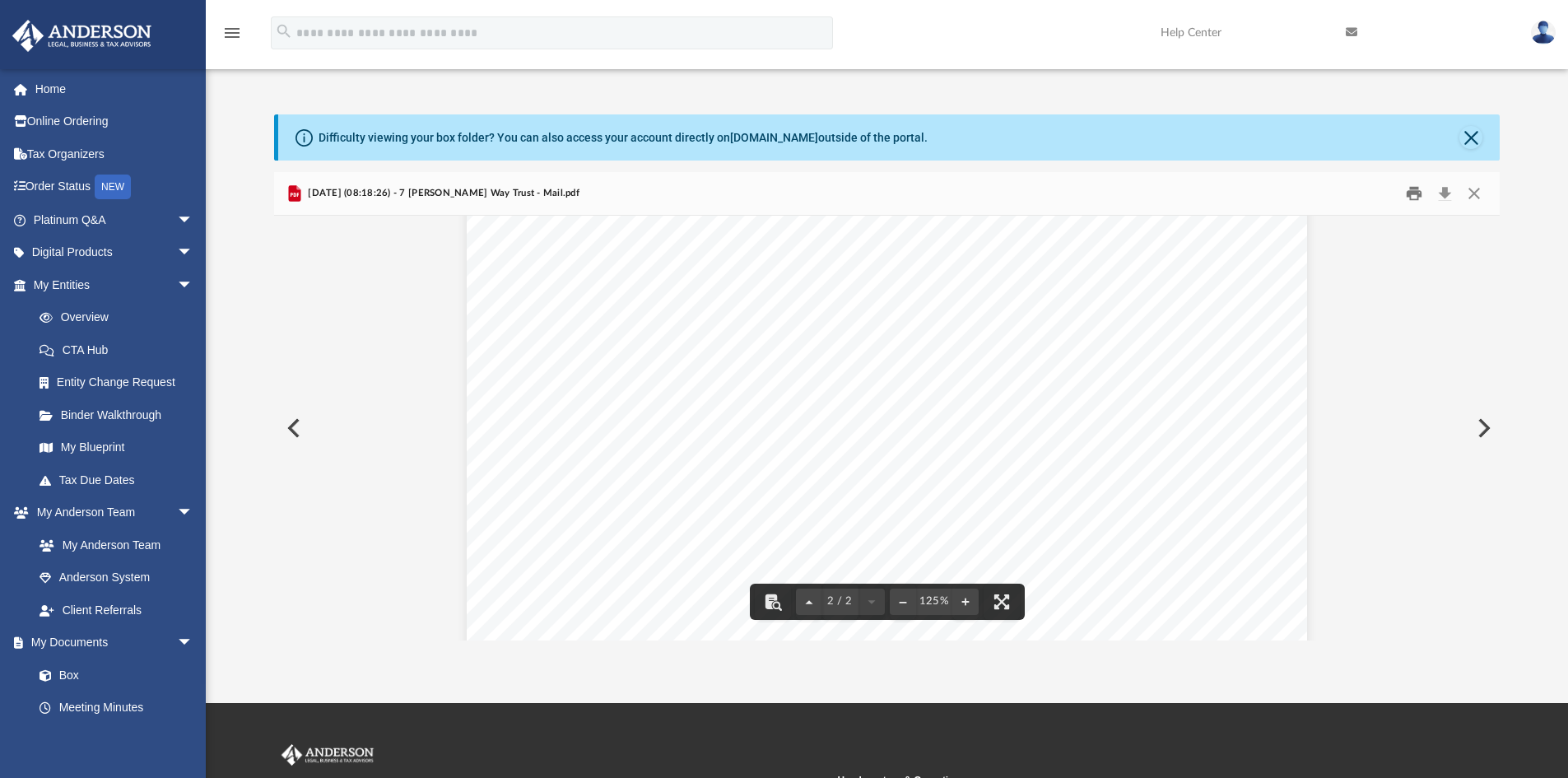
click at [1418, 198] on button "Print" at bounding box center [1414, 194] width 33 height 26
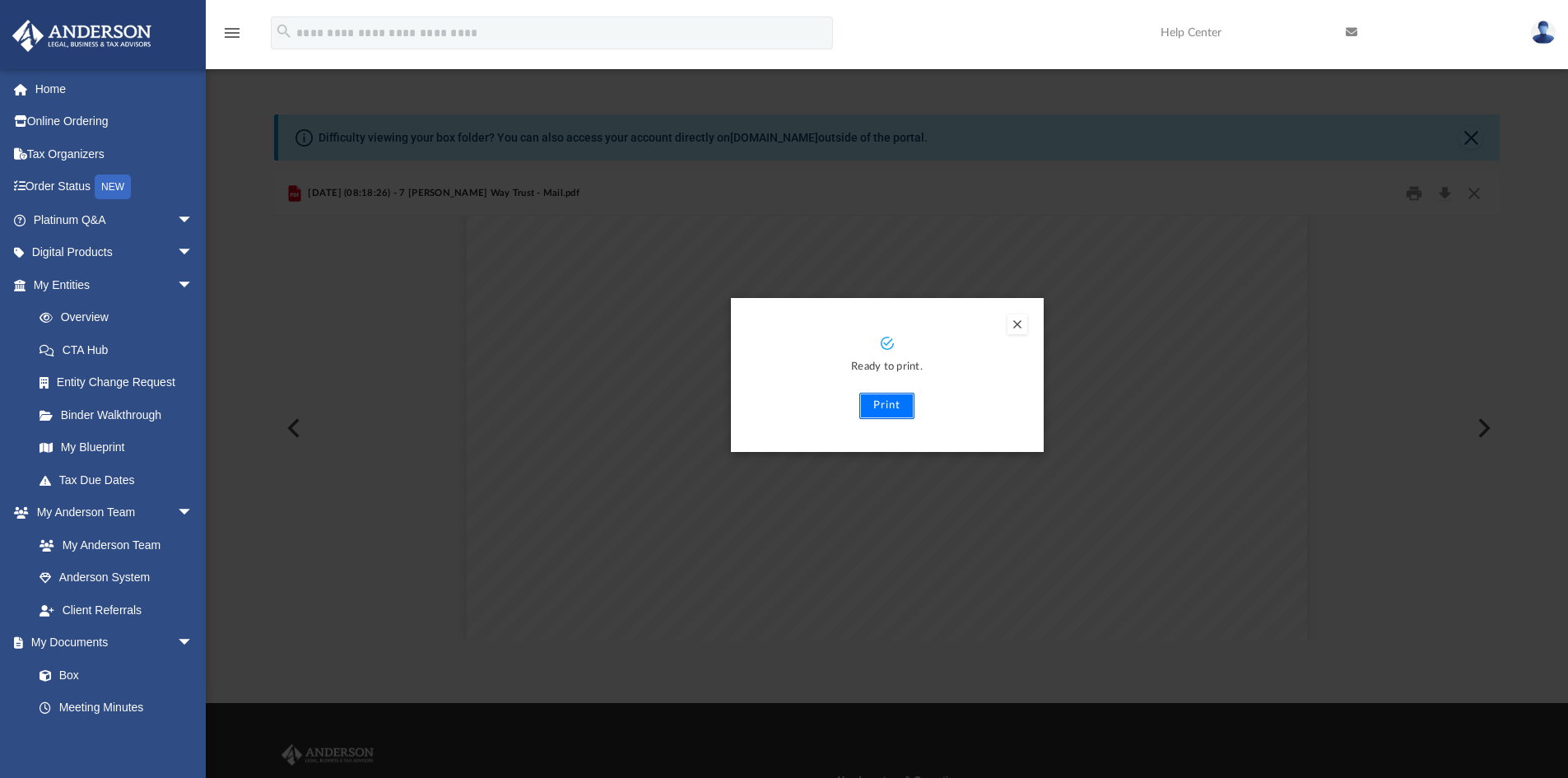
click at [876, 405] on button "Print" at bounding box center [887, 406] width 55 height 27
